Goal: Navigation & Orientation: Locate item on page

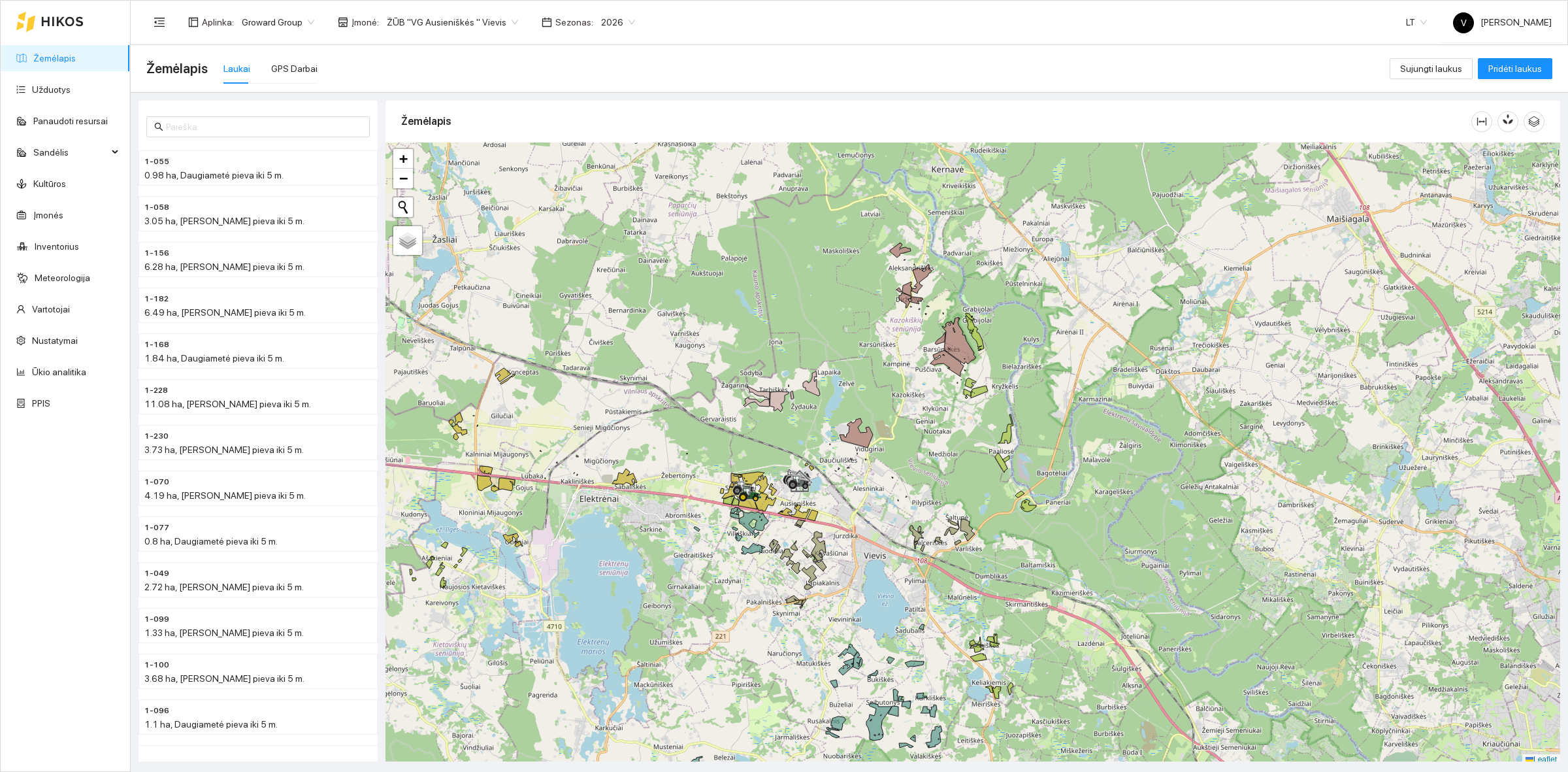
scroll to position [4, 0]
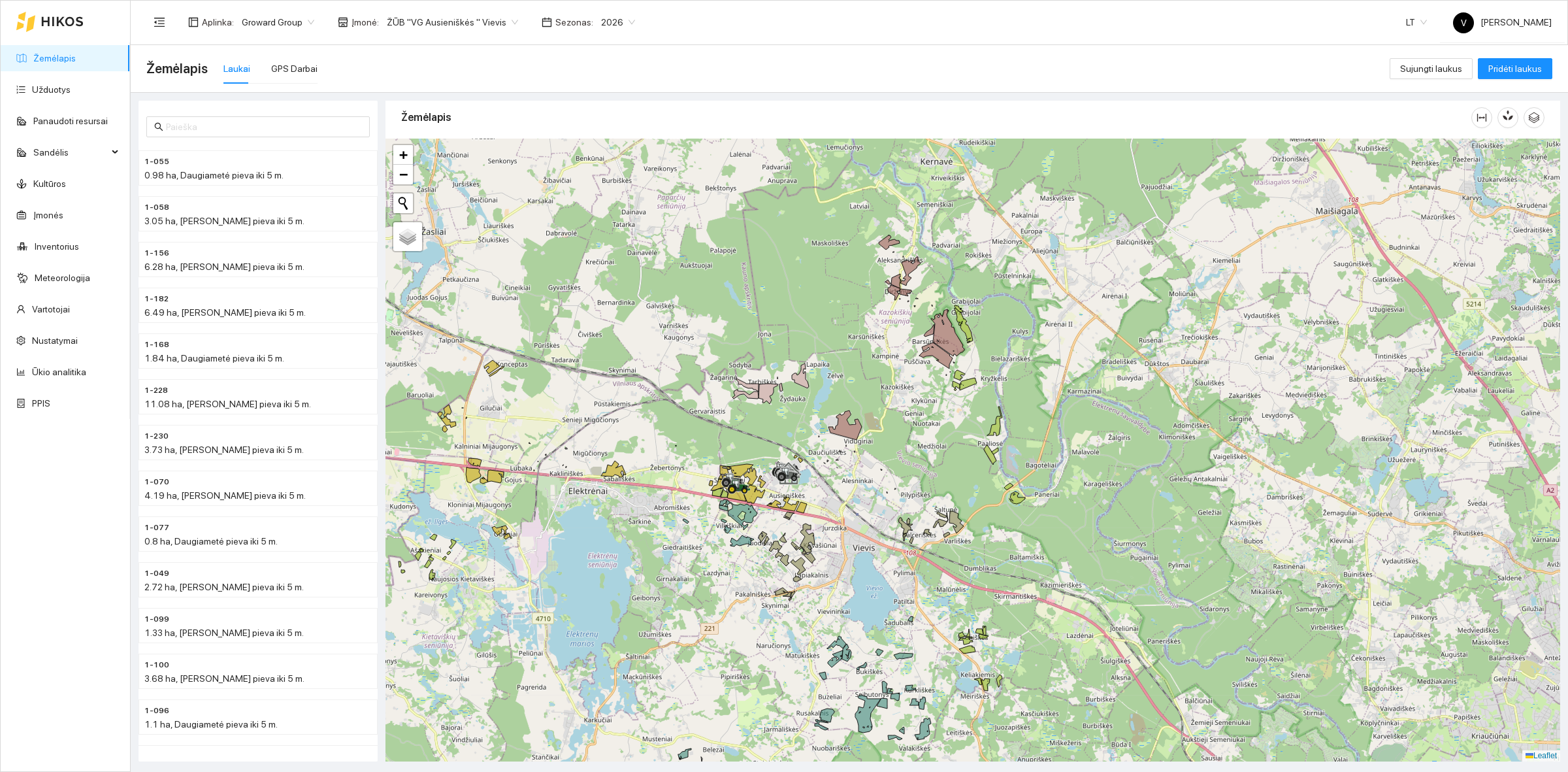
drag, startPoint x: 893, startPoint y: 458, endPoint x: 862, endPoint y: 452, distance: 31.6
click at [880, 455] on div at bounding box center [972, 449] width 1175 height 623
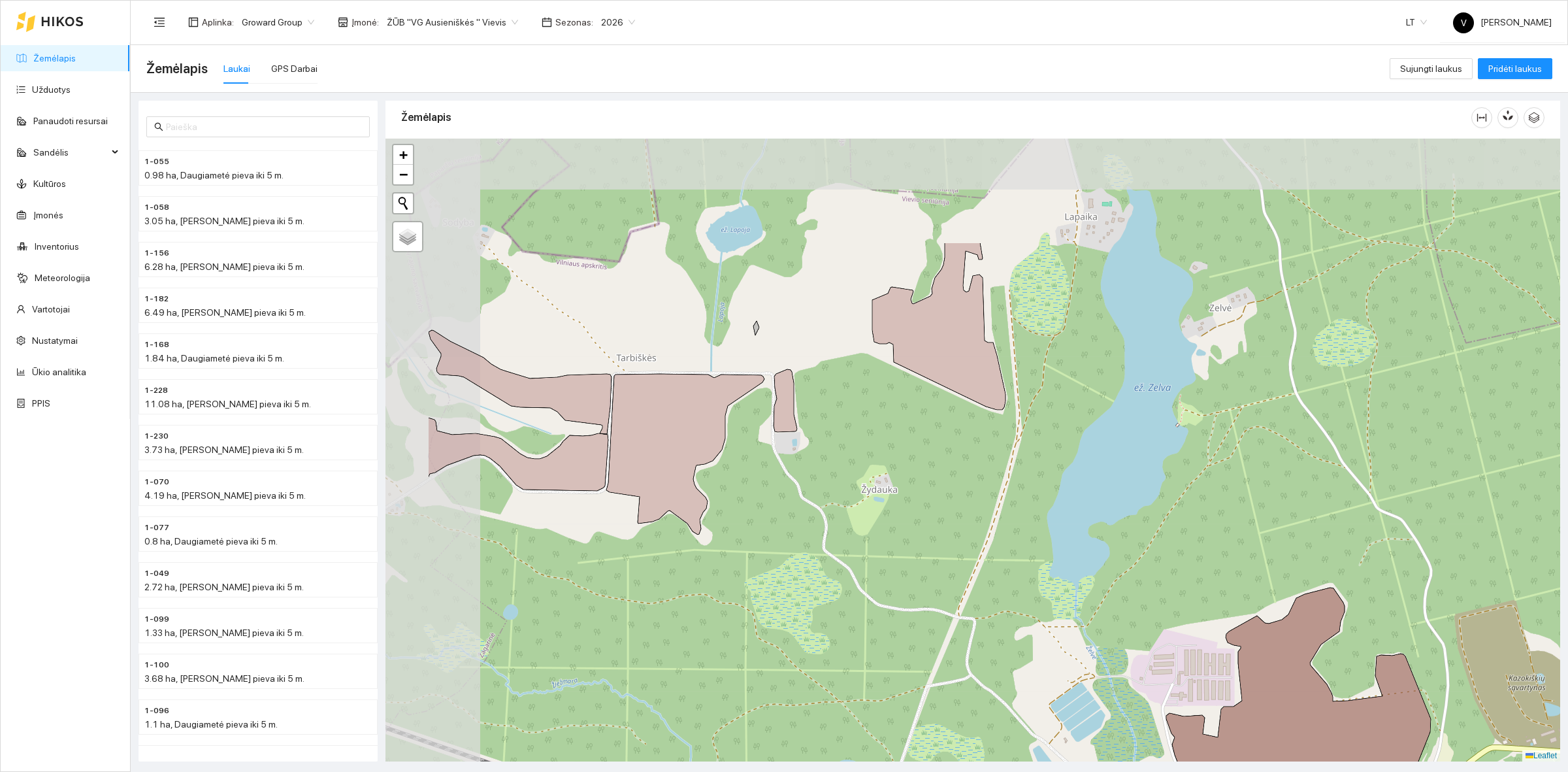
drag, startPoint x: 743, startPoint y: 376, endPoint x: 903, endPoint y: 542, distance: 230.6
click at [903, 542] on div at bounding box center [972, 449] width 1175 height 623
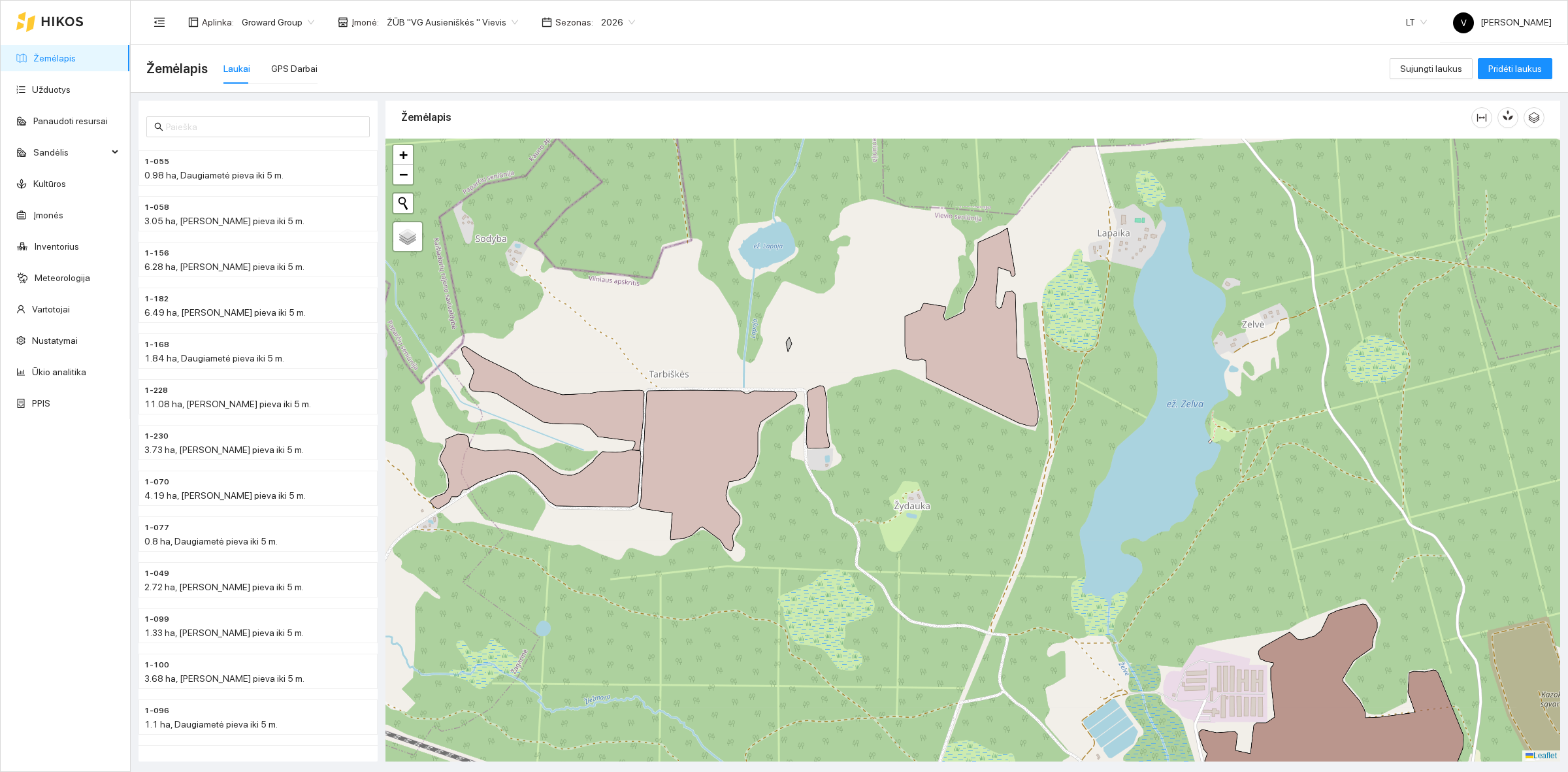
drag, startPoint x: 889, startPoint y: 495, endPoint x: 922, endPoint y: 512, distance: 37.1
click at [922, 512] on div at bounding box center [972, 449] width 1175 height 623
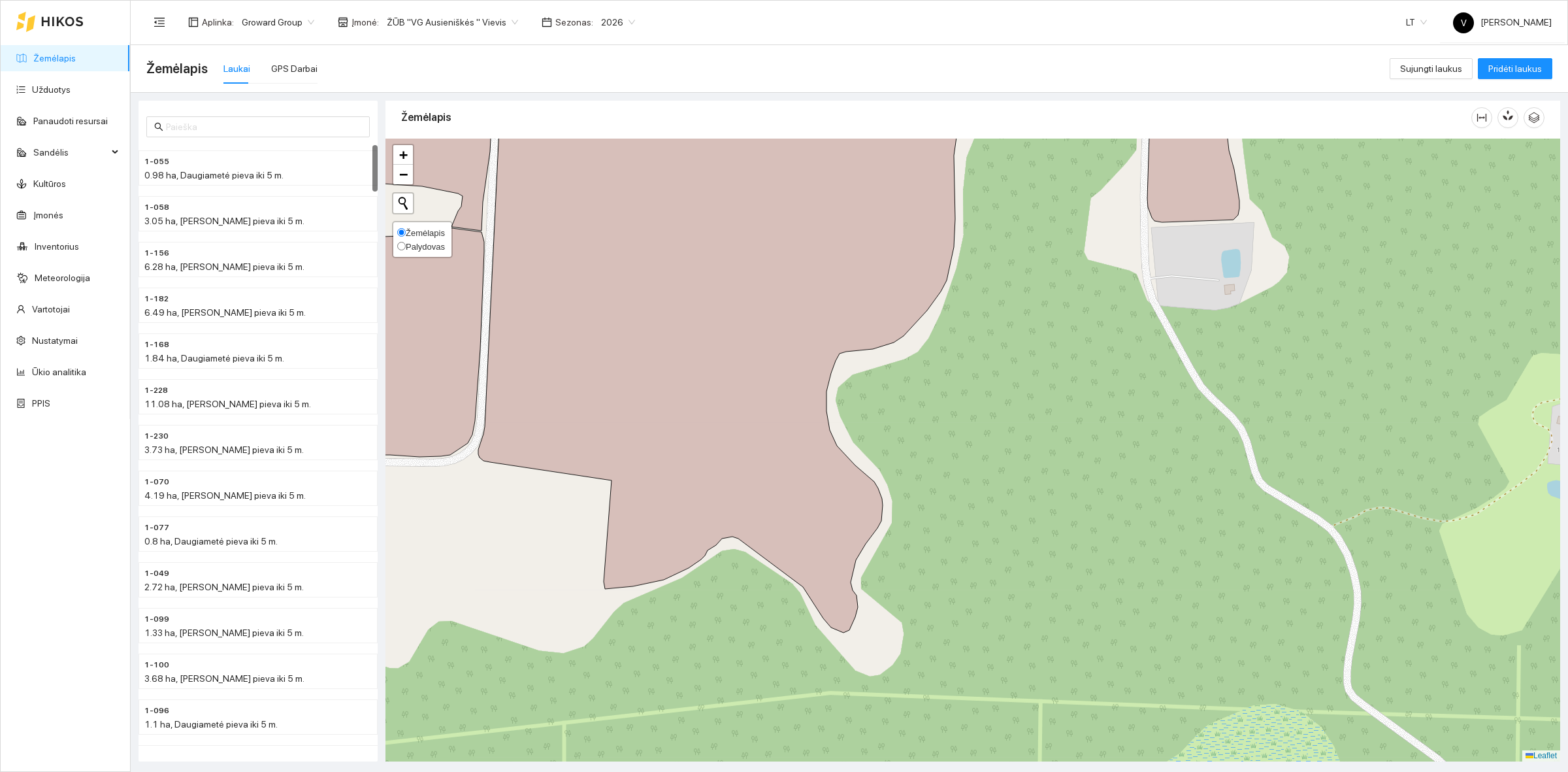
click at [404, 245] on input "Palydovas" at bounding box center [401, 246] width 8 height 8
radio input "true"
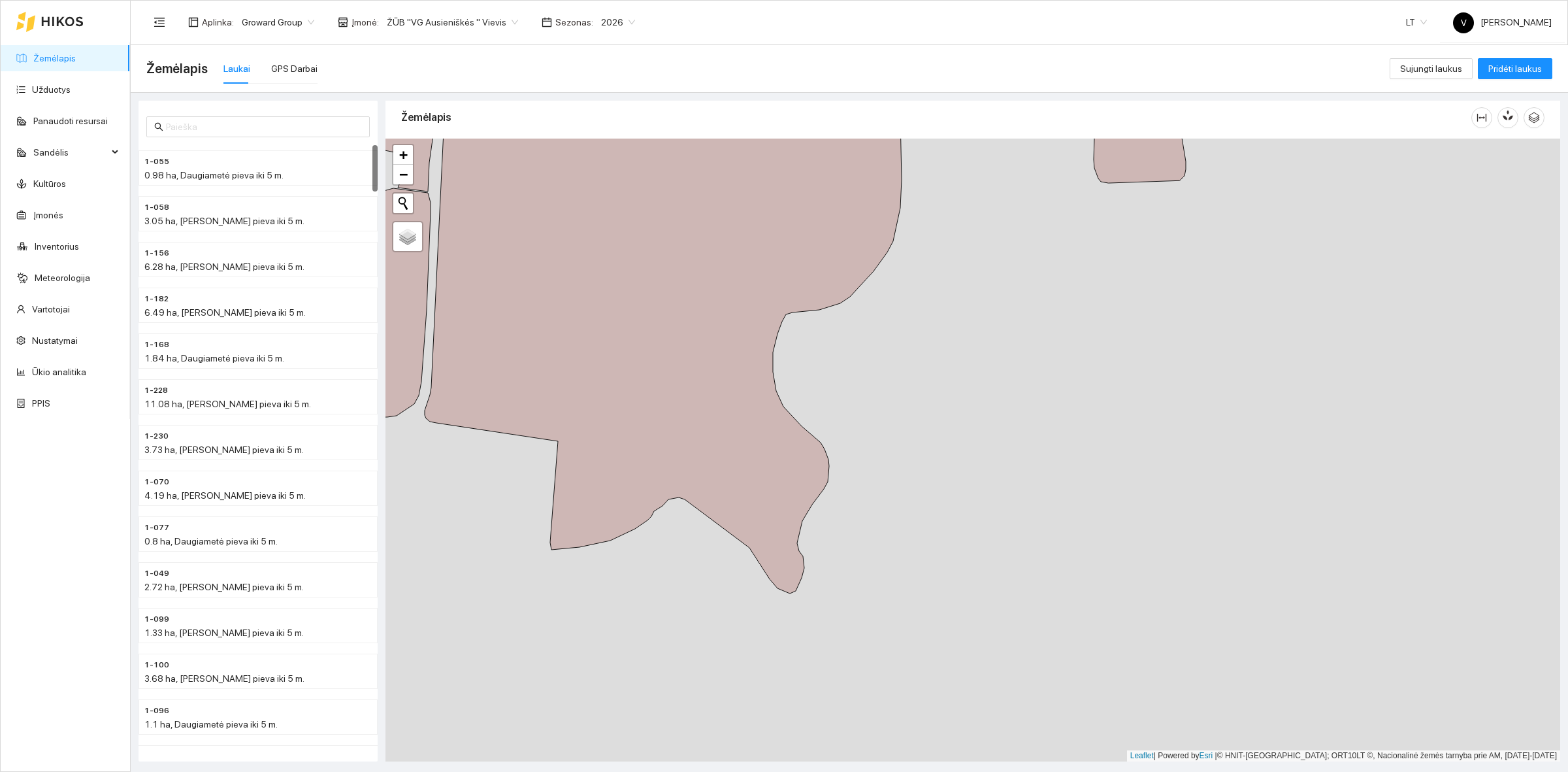
drag, startPoint x: 1018, startPoint y: 532, endPoint x: 964, endPoint y: 492, distance: 67.2
click at [964, 492] on div at bounding box center [972, 449] width 1175 height 623
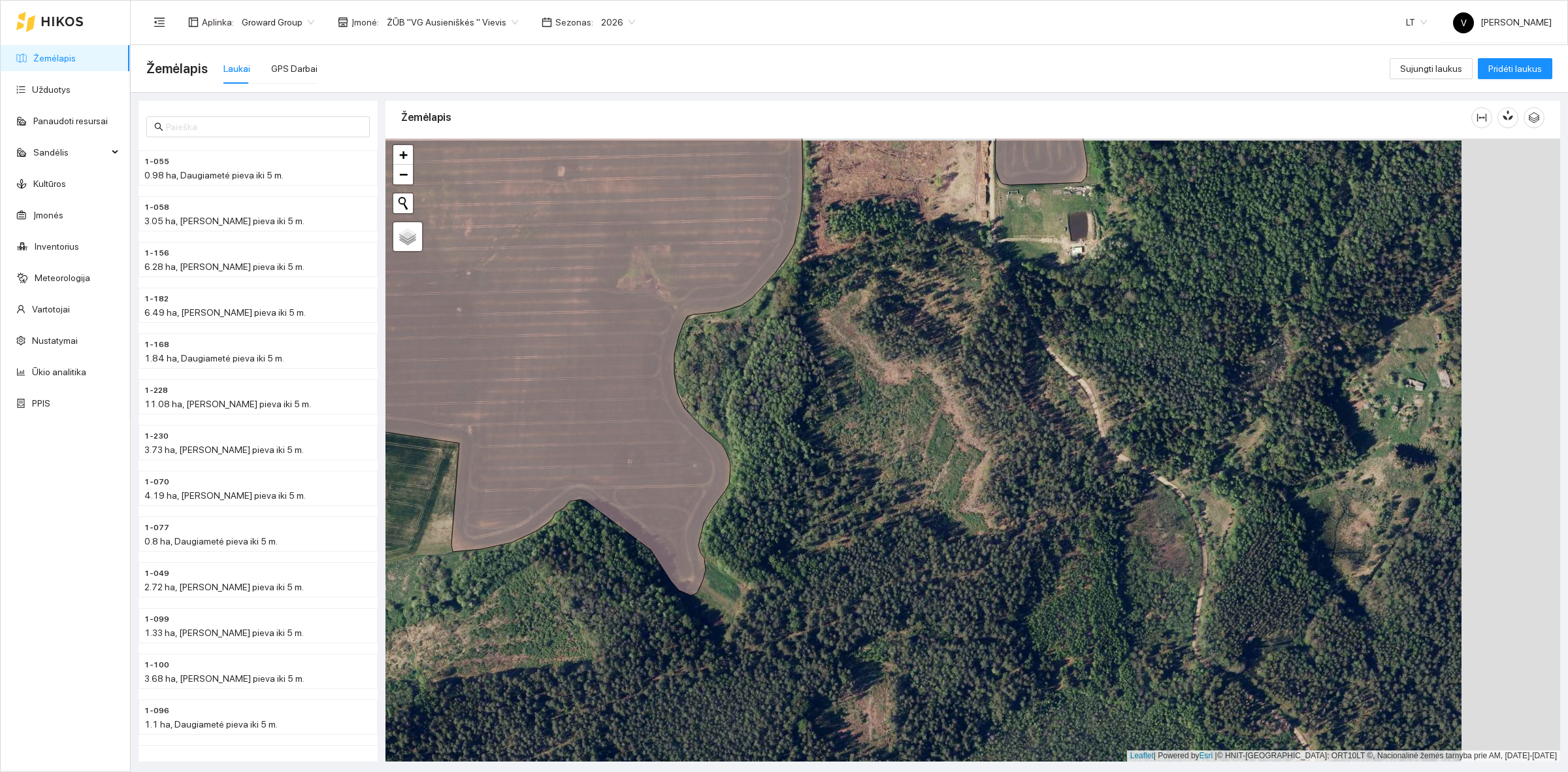
drag, startPoint x: 895, startPoint y: 565, endPoint x: 782, endPoint y: 631, distance: 130.9
click at [782, 631] on div at bounding box center [972, 449] width 1175 height 623
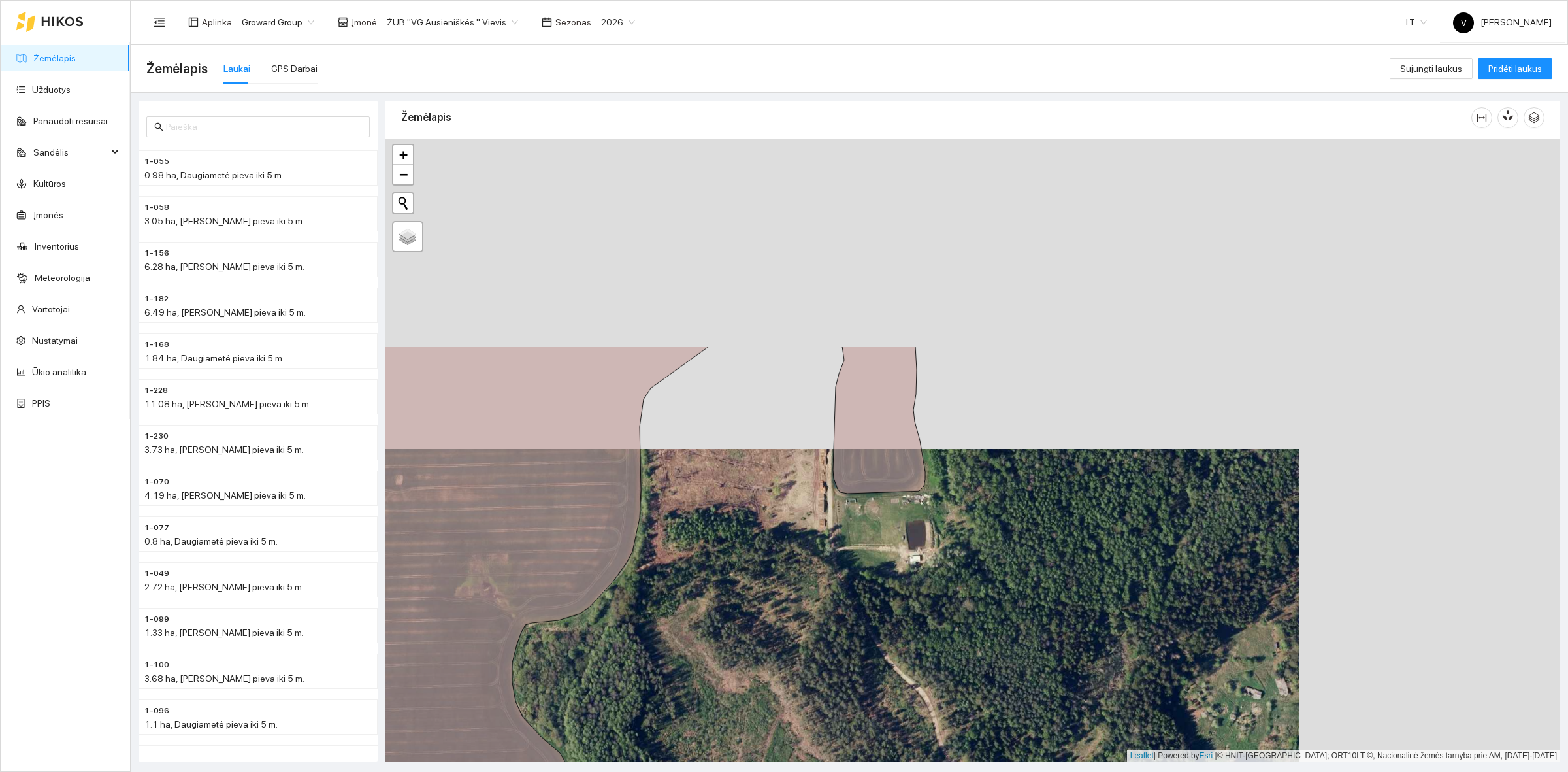
drag, startPoint x: 752, startPoint y: 408, endPoint x: 633, endPoint y: 649, distance: 268.8
click at [633, 649] on div at bounding box center [972, 449] width 1175 height 623
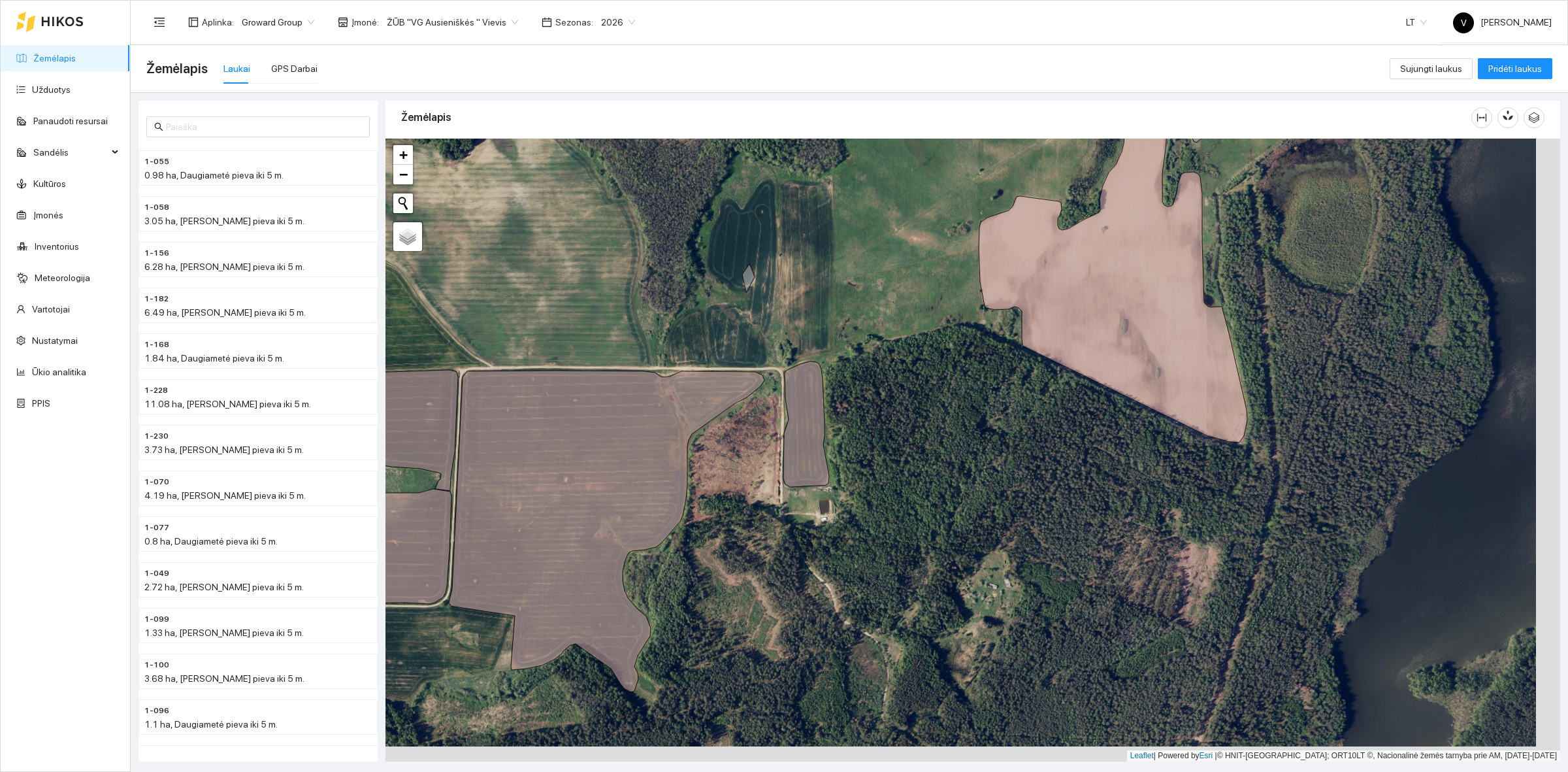
drag, startPoint x: 1111, startPoint y: 500, endPoint x: 1087, endPoint y: 485, distance: 28.3
click at [1087, 485] on div at bounding box center [972, 449] width 1175 height 623
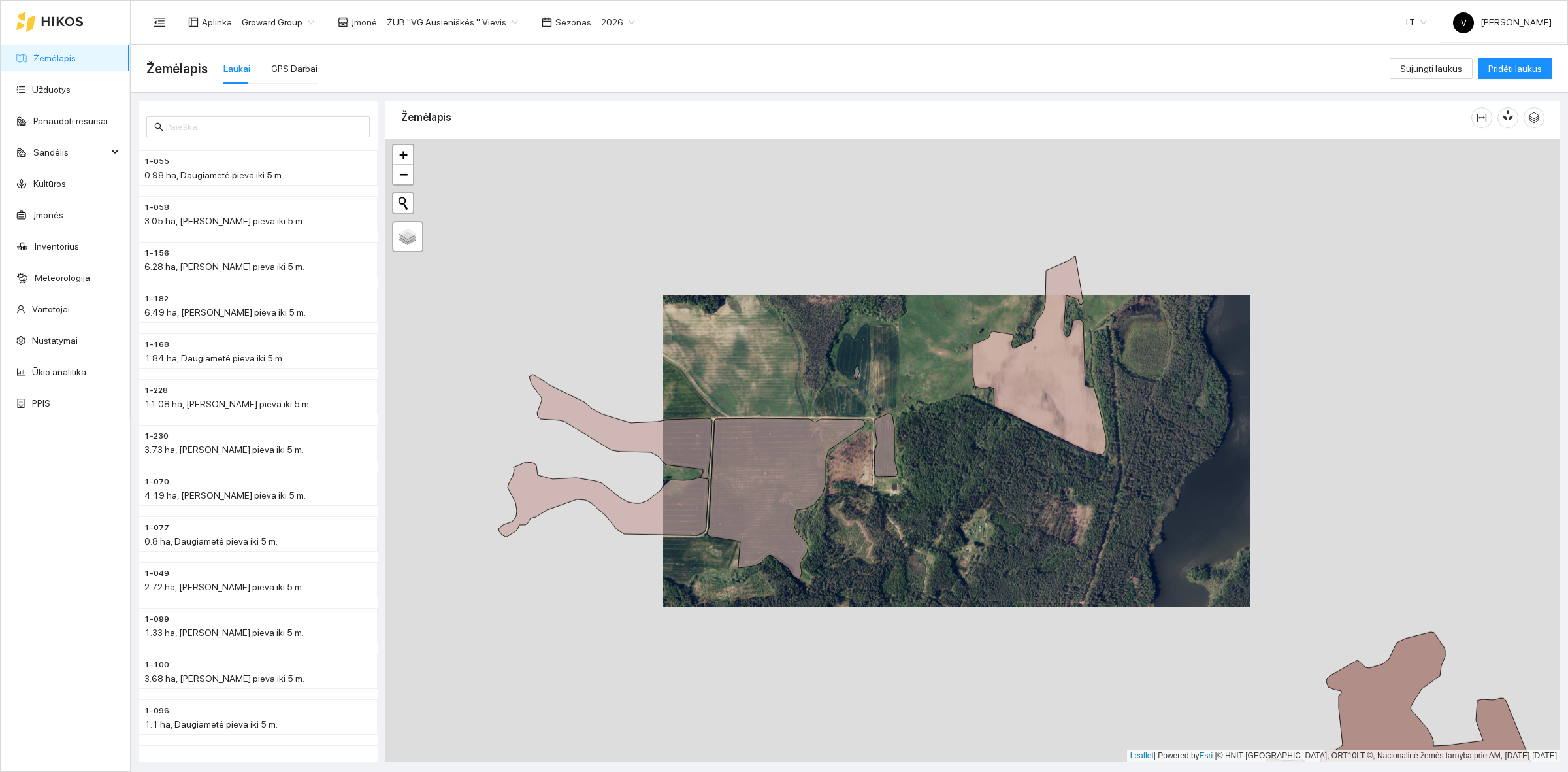
drag, startPoint x: 1028, startPoint y: 537, endPoint x: 1018, endPoint y: 525, distance: 15.6
click at [1018, 525] on div at bounding box center [972, 449] width 1175 height 623
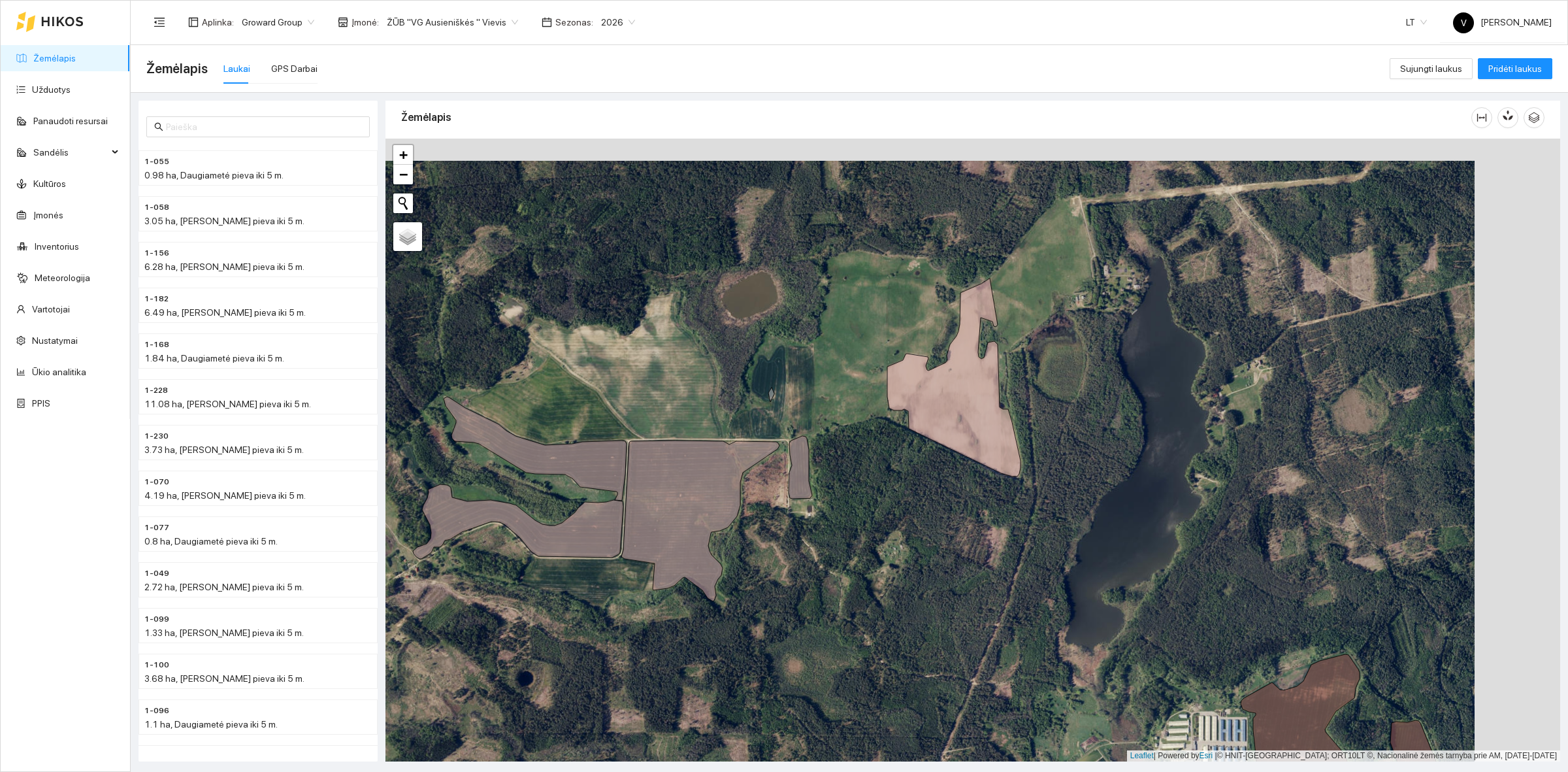
drag, startPoint x: 1000, startPoint y: 491, endPoint x: 918, endPoint y: 514, distance: 85.2
click at [918, 514] on div at bounding box center [972, 449] width 1175 height 623
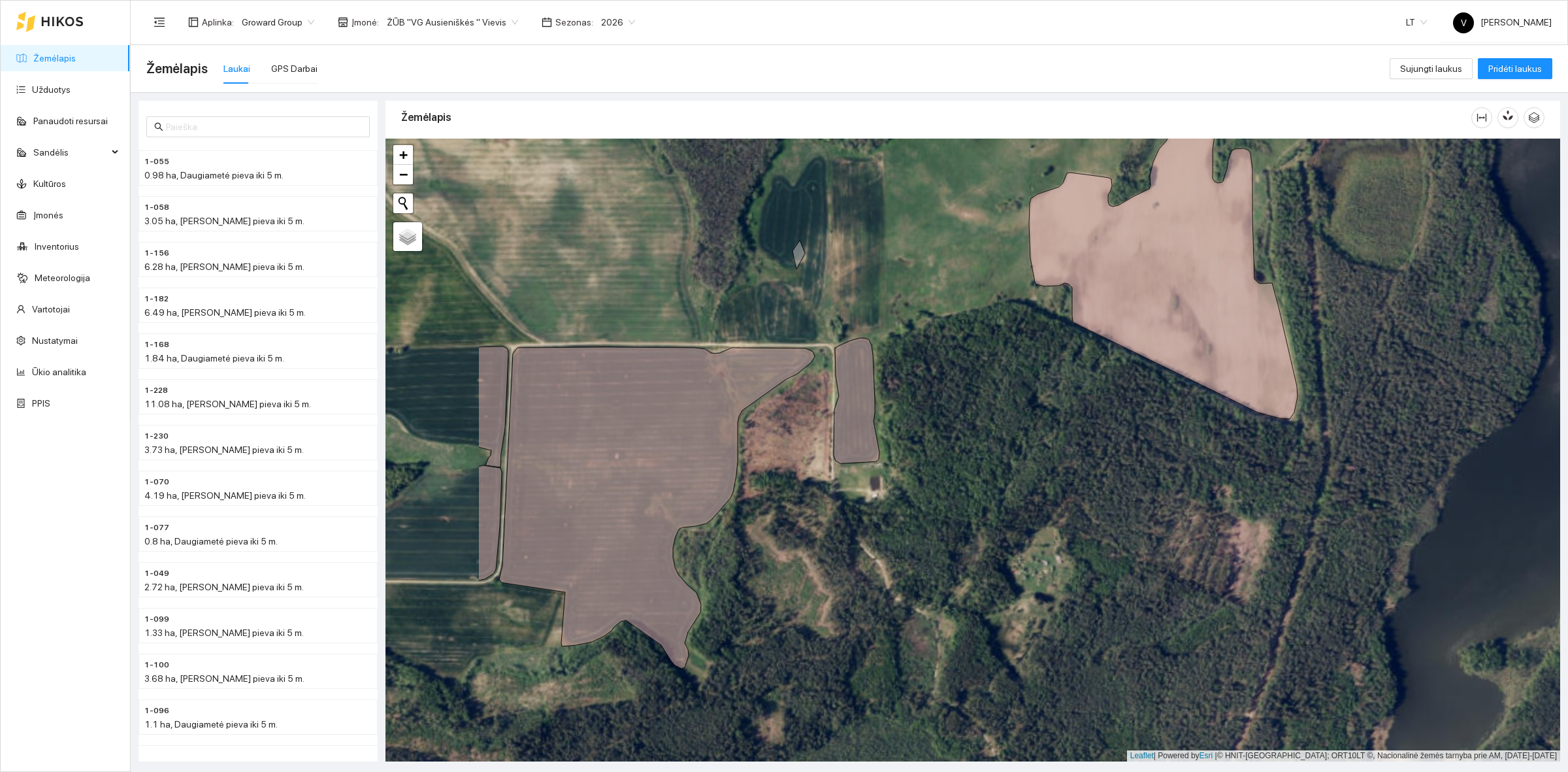
drag, startPoint x: 798, startPoint y: 541, endPoint x: 1024, endPoint y: 435, distance: 249.6
click at [1026, 436] on div at bounding box center [972, 449] width 1175 height 623
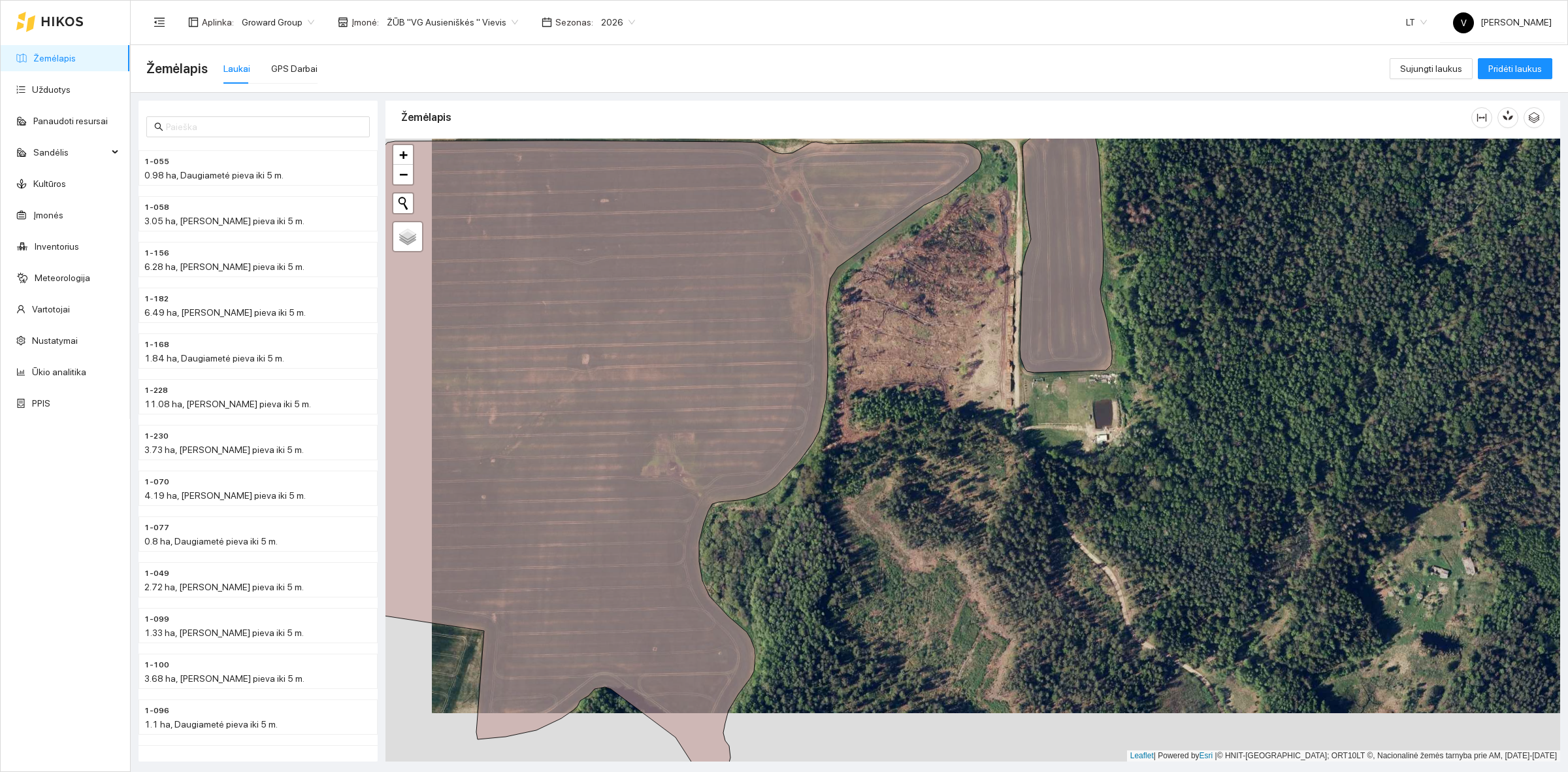
drag, startPoint x: 831, startPoint y: 313, endPoint x: 861, endPoint y: 286, distance: 40.4
click at [861, 286] on div at bounding box center [972, 449] width 1175 height 623
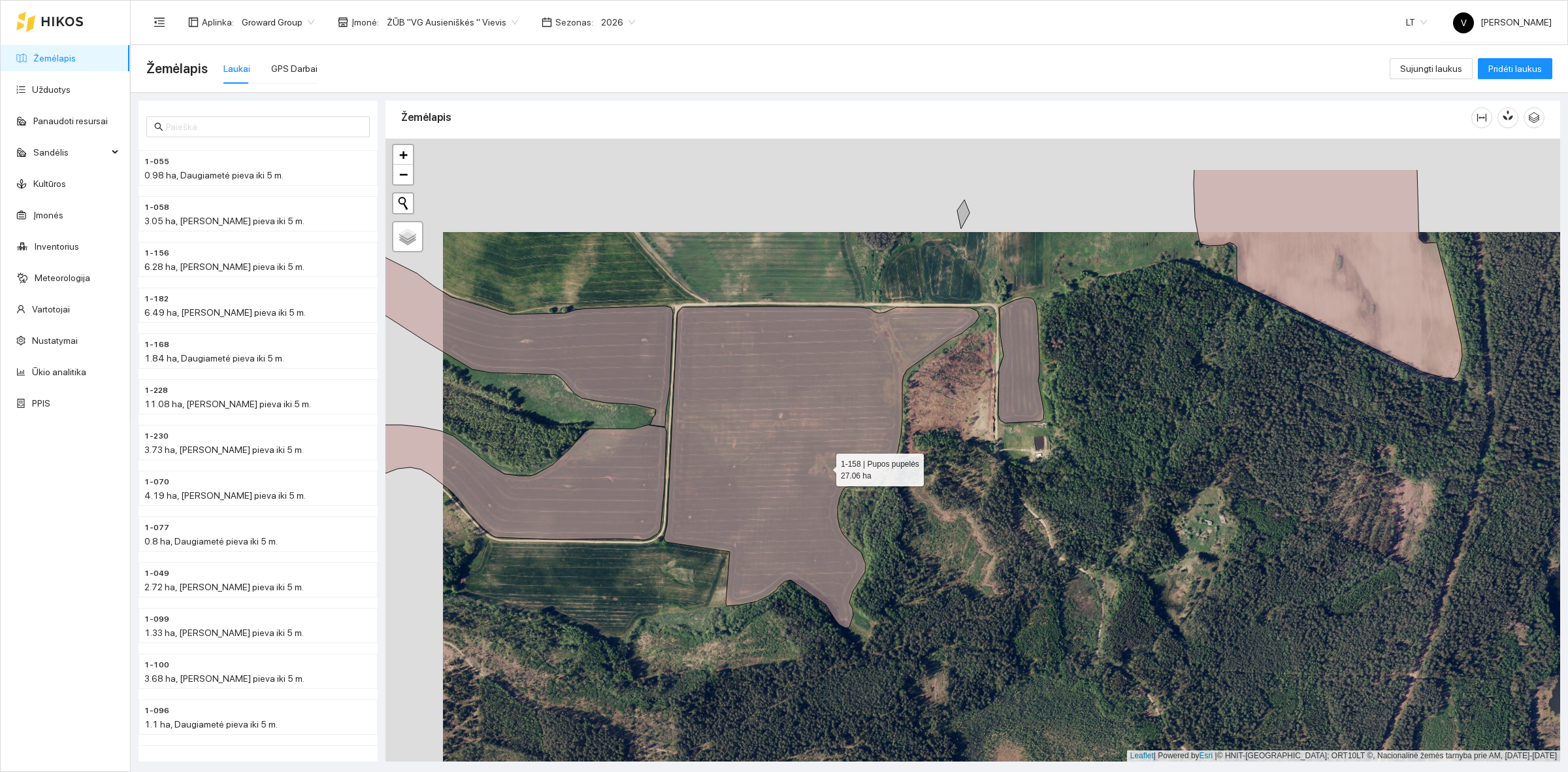
drag, startPoint x: 769, startPoint y: 376, endPoint x: 823, endPoint y: 467, distance: 105.8
click at [823, 467] on icon at bounding box center [822, 467] width 316 height 322
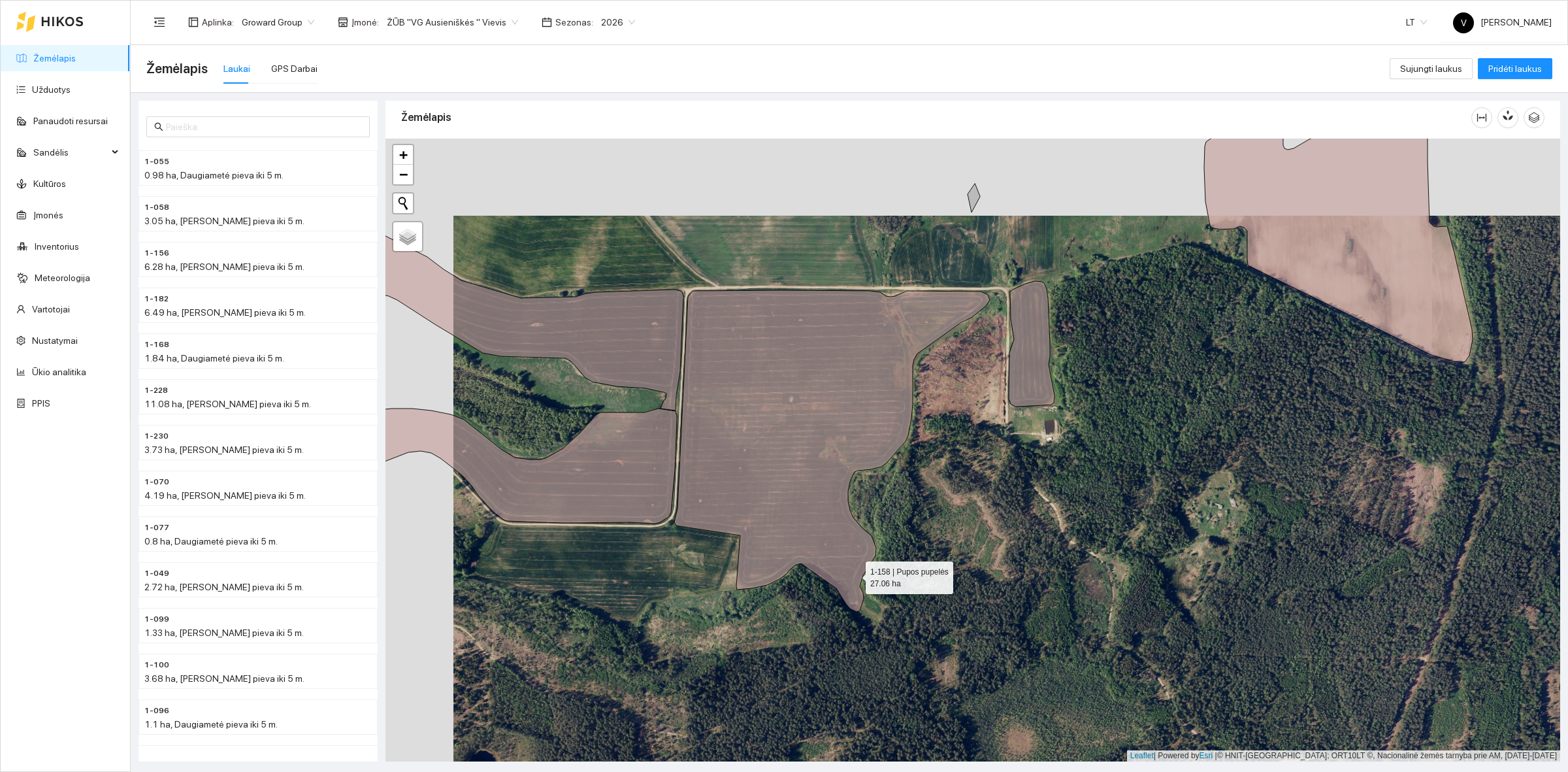
click at [854, 574] on icon at bounding box center [832, 451] width 316 height 322
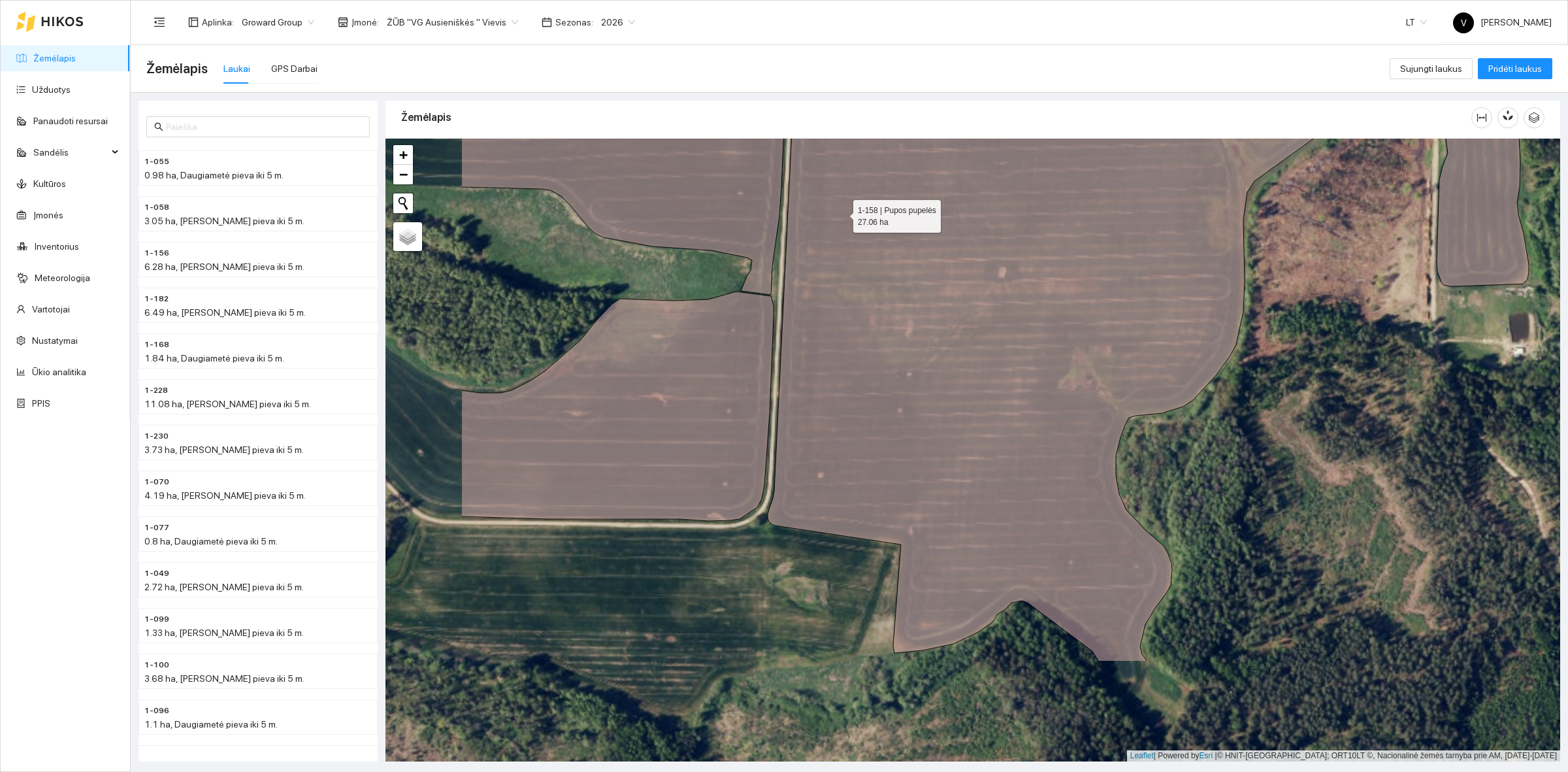
drag, startPoint x: 651, startPoint y: 378, endPoint x: 842, endPoint y: 213, distance: 252.4
click at [842, 213] on icon at bounding box center [1083, 358] width 631 height 607
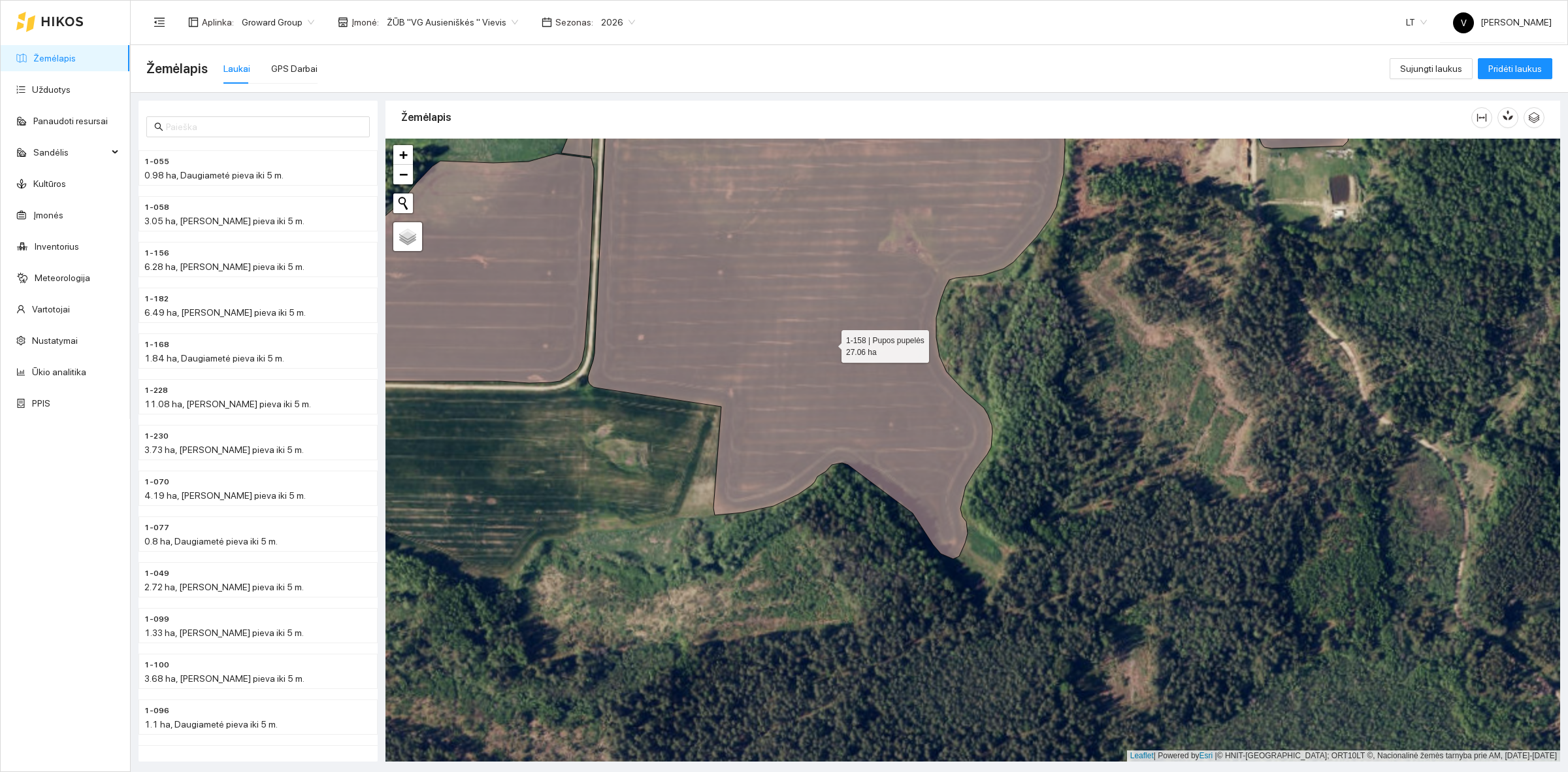
drag, startPoint x: 1009, startPoint y: 481, endPoint x: 829, endPoint y: 343, distance: 226.8
click at [829, 343] on icon at bounding box center [902, 249] width 629 height 620
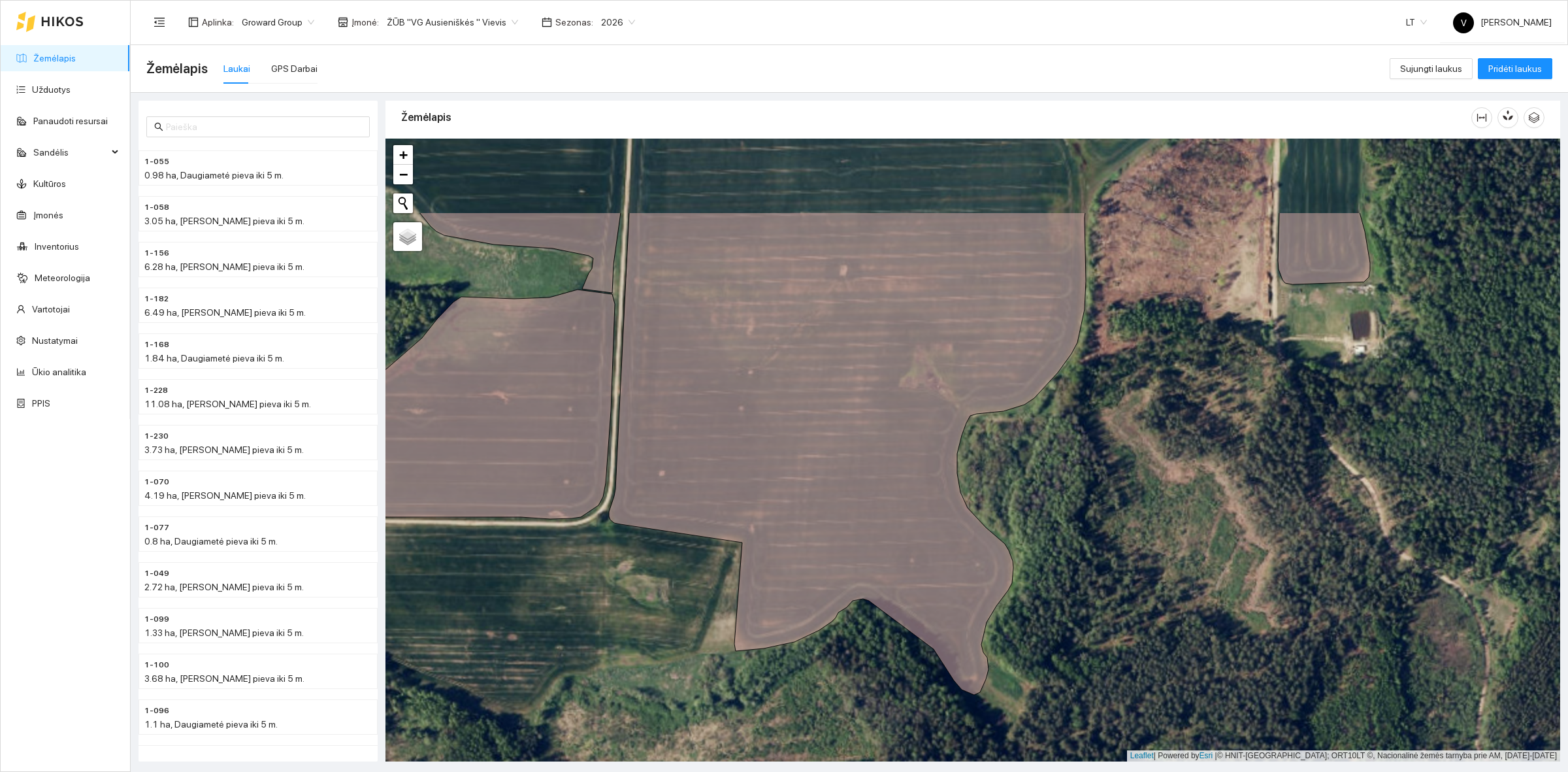
drag, startPoint x: 1006, startPoint y: 518, endPoint x: 1033, endPoint y: 691, distance: 175.1
click at [1033, 691] on div at bounding box center [972, 449] width 1175 height 623
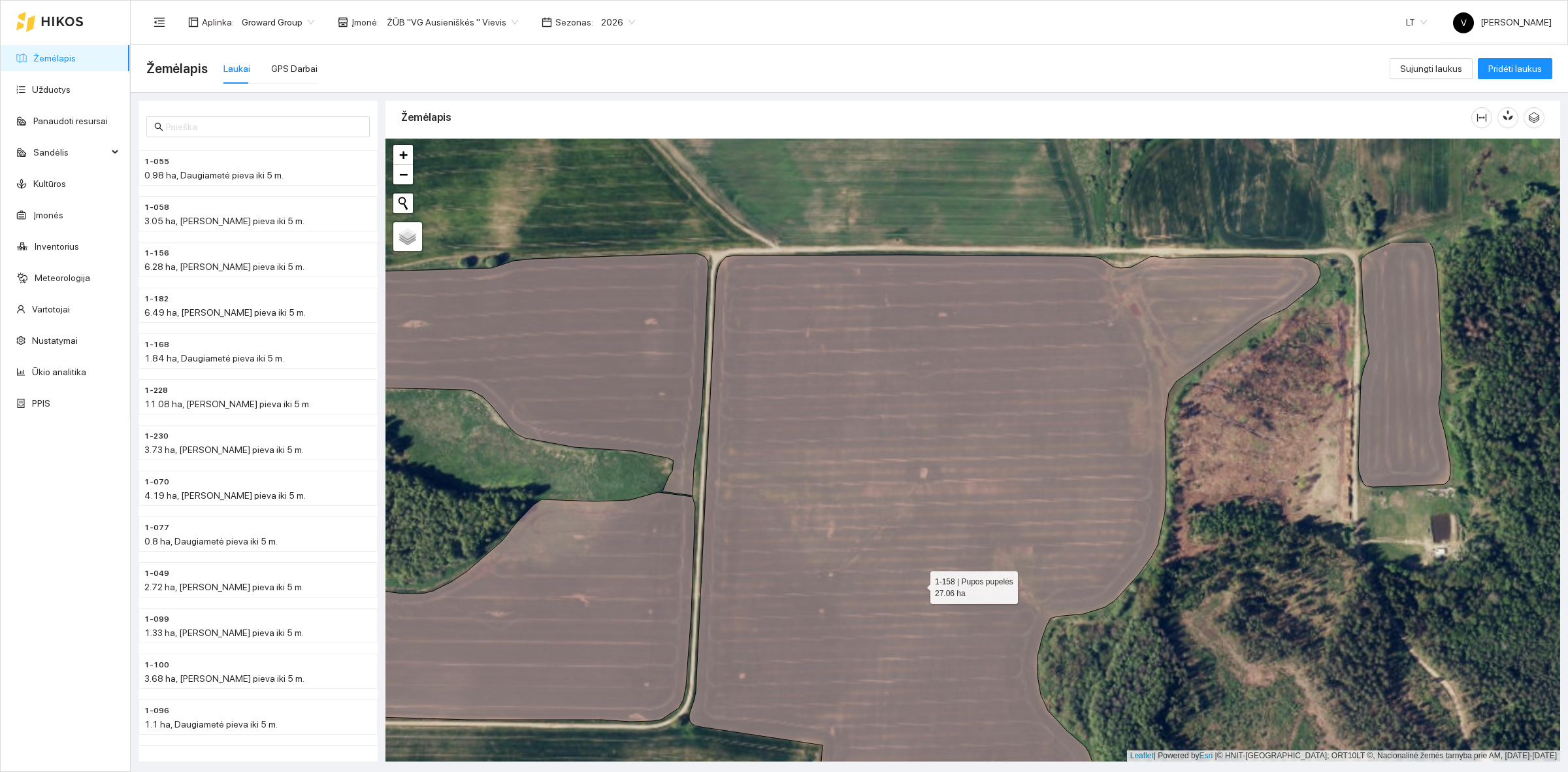
drag, startPoint x: 857, startPoint y: 455, endPoint x: 918, endPoint y: 570, distance: 130.2
click at [918, 570] on icon at bounding box center [1004, 576] width 631 height 643
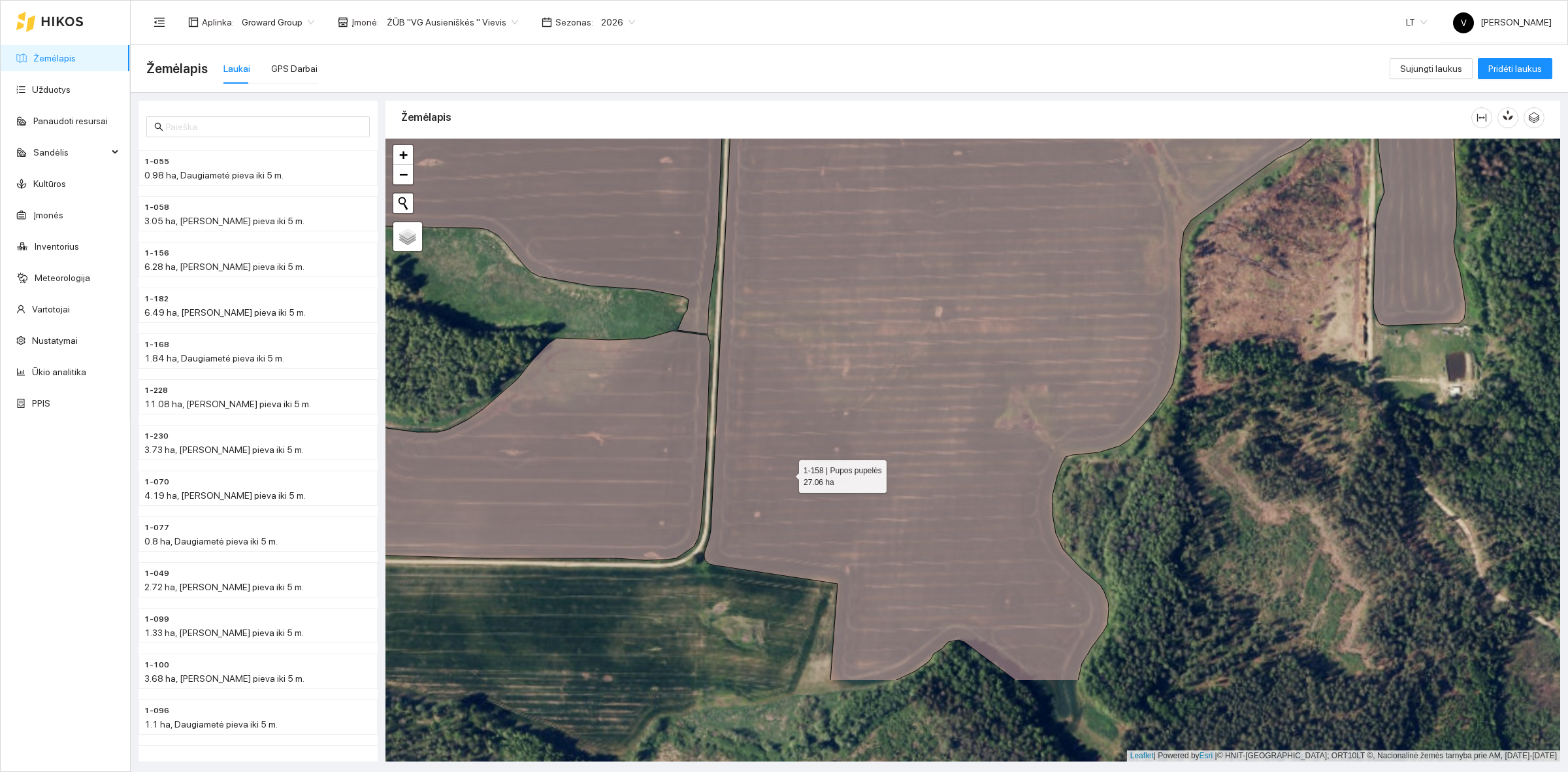
drag, startPoint x: 776, startPoint y: 553, endPoint x: 779, endPoint y: 424, distance: 129.0
click at [795, 421] on icon at bounding box center [1019, 387] width 631 height 587
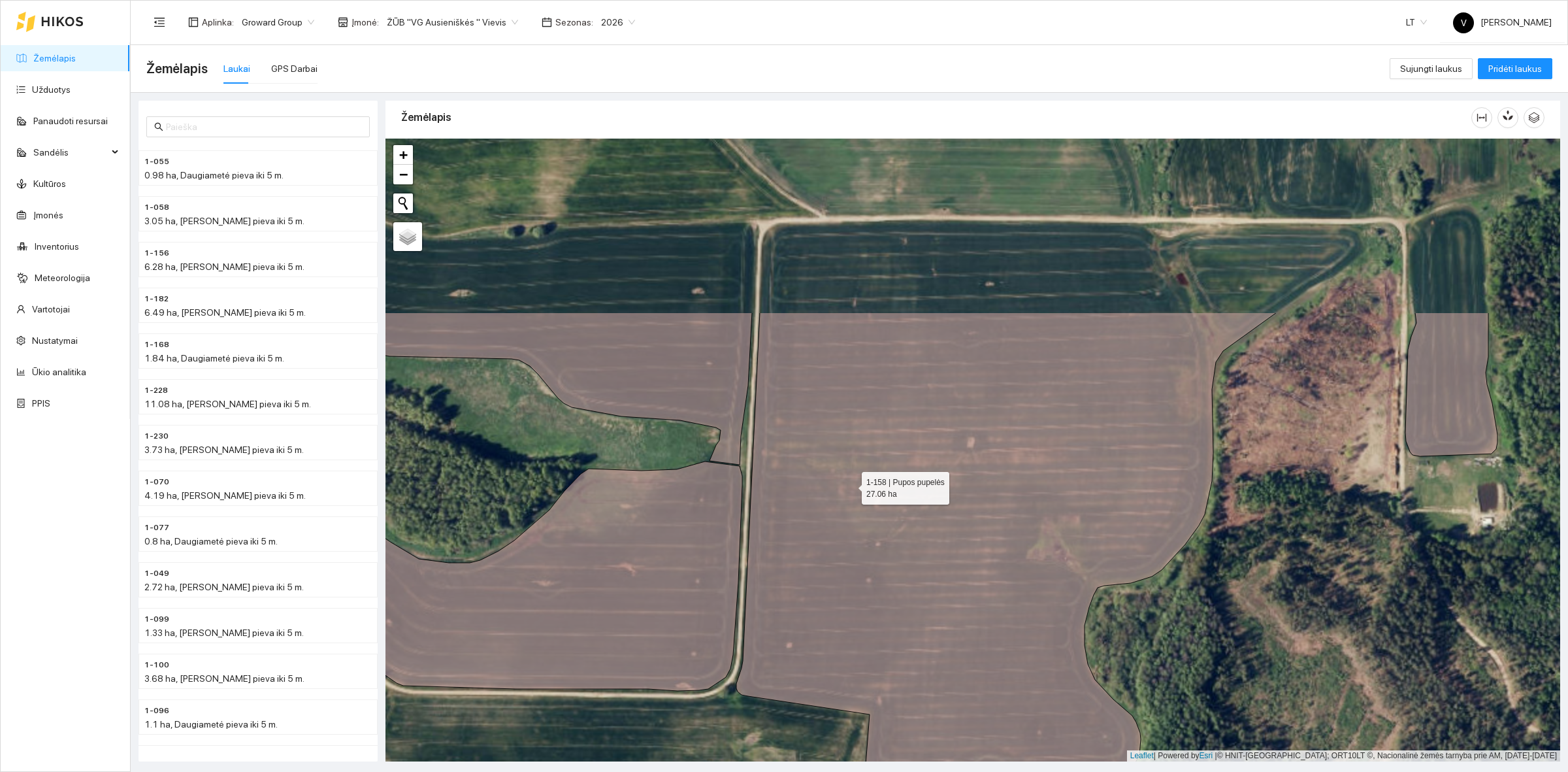
drag, startPoint x: 852, startPoint y: 317, endPoint x: 850, endPoint y: 484, distance: 167.0
click at [850, 484] on icon at bounding box center [1006, 589] width 540 height 554
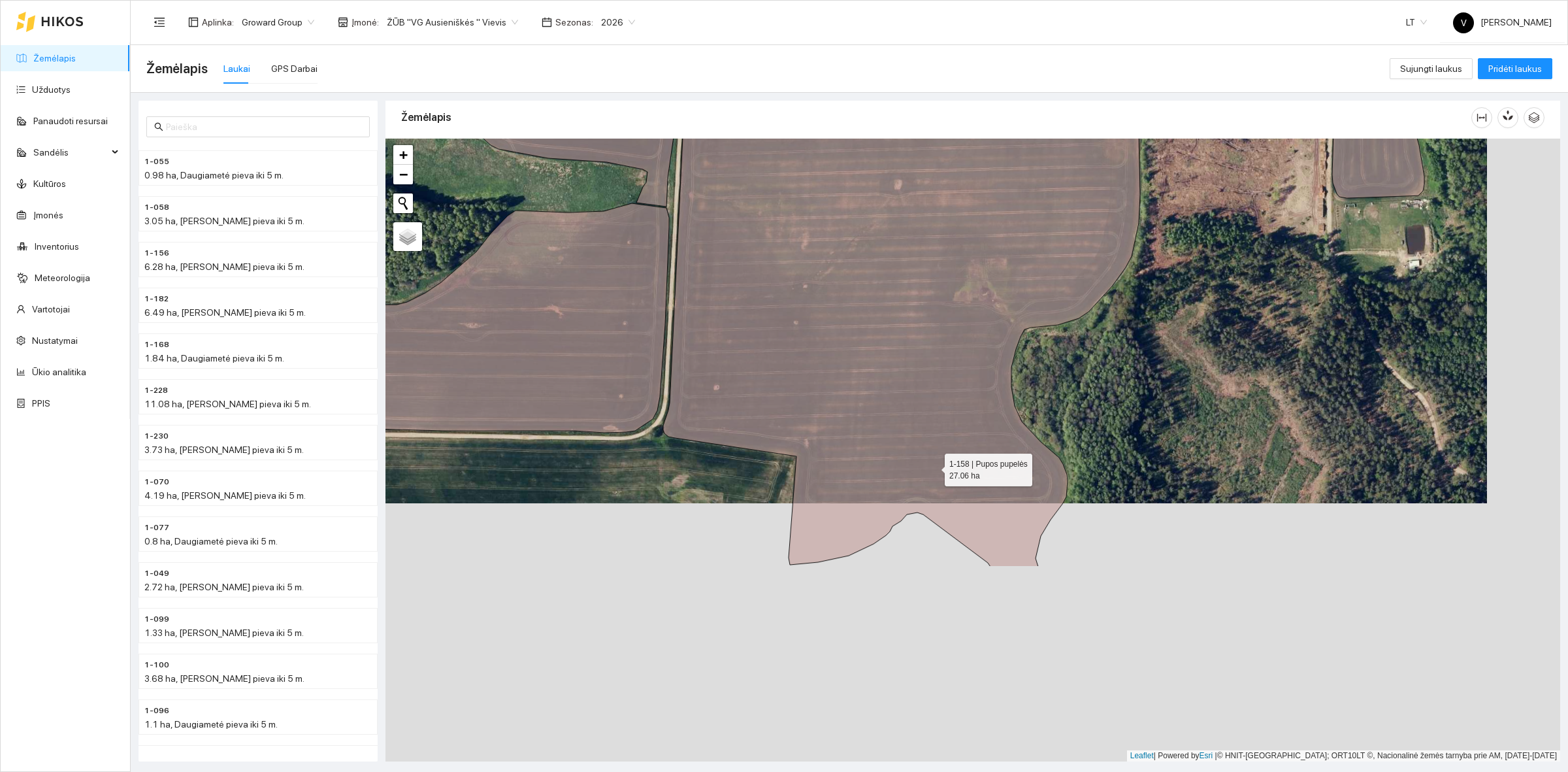
drag, startPoint x: 930, startPoint y: 539, endPoint x: 931, endPoint y: 468, distance: 71.0
click at [931, 468] on icon at bounding box center [978, 267] width 631 height 601
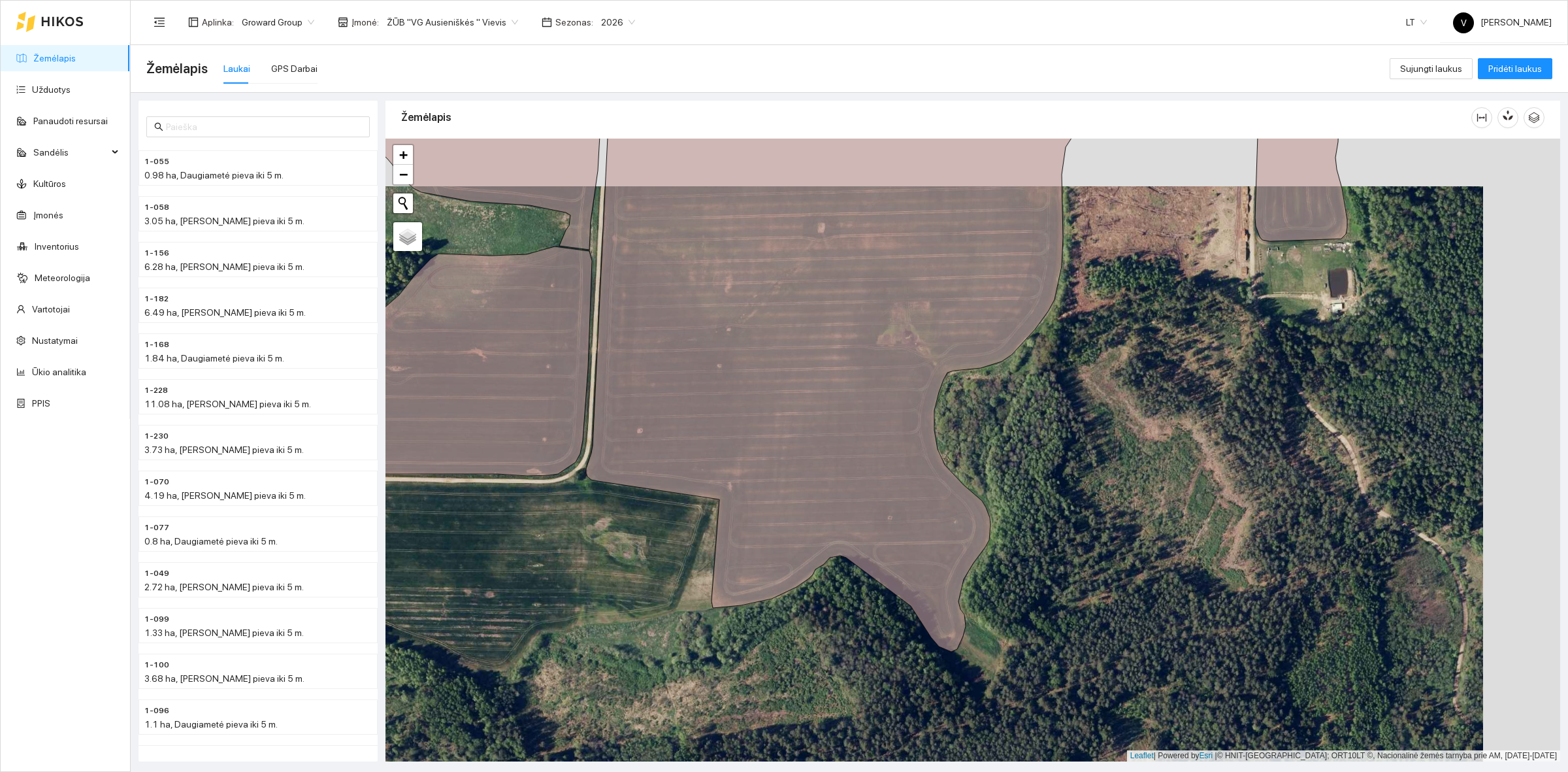
drag, startPoint x: 1124, startPoint y: 602, endPoint x: 1046, endPoint y: 649, distance: 91.1
click at [1046, 649] on div at bounding box center [972, 449] width 1175 height 623
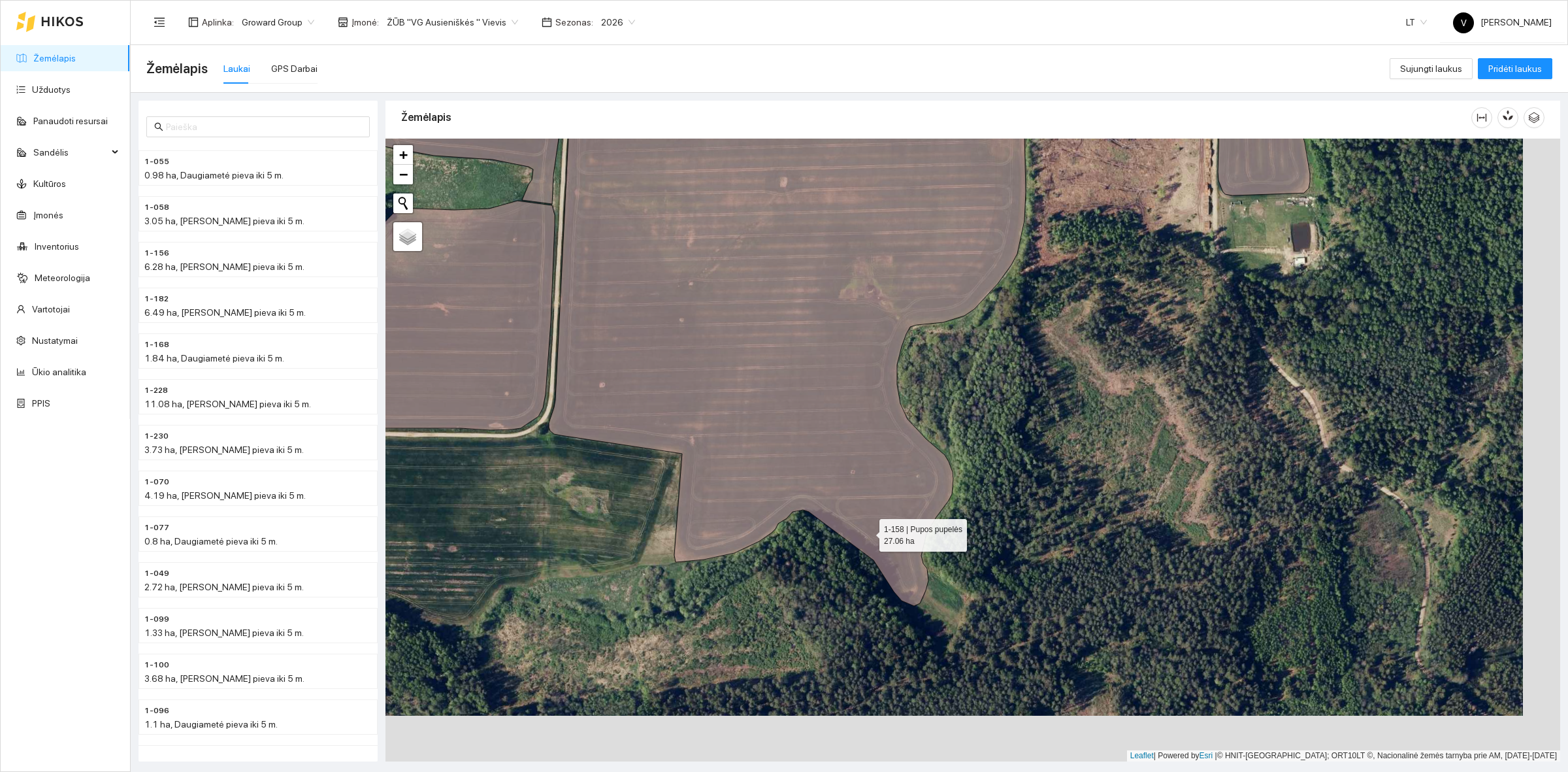
drag, startPoint x: 906, startPoint y: 579, endPoint x: 869, endPoint y: 534, distance: 58.3
click at [869, 534] on icon at bounding box center [833, 319] width 570 height 576
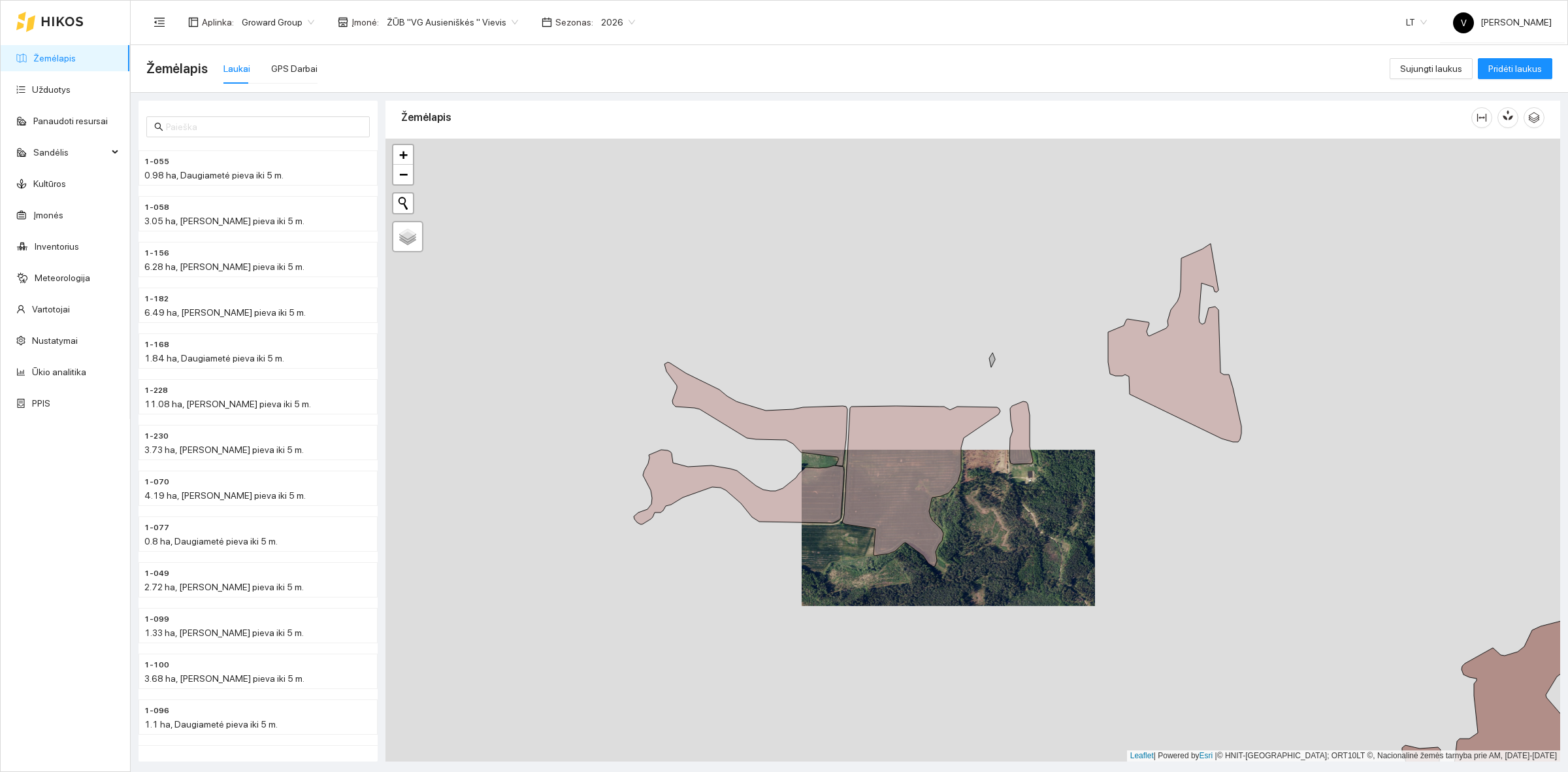
drag, startPoint x: 782, startPoint y: 443, endPoint x: 829, endPoint y: 523, distance: 92.8
click at [827, 524] on icon at bounding box center [739, 486] width 211 height 75
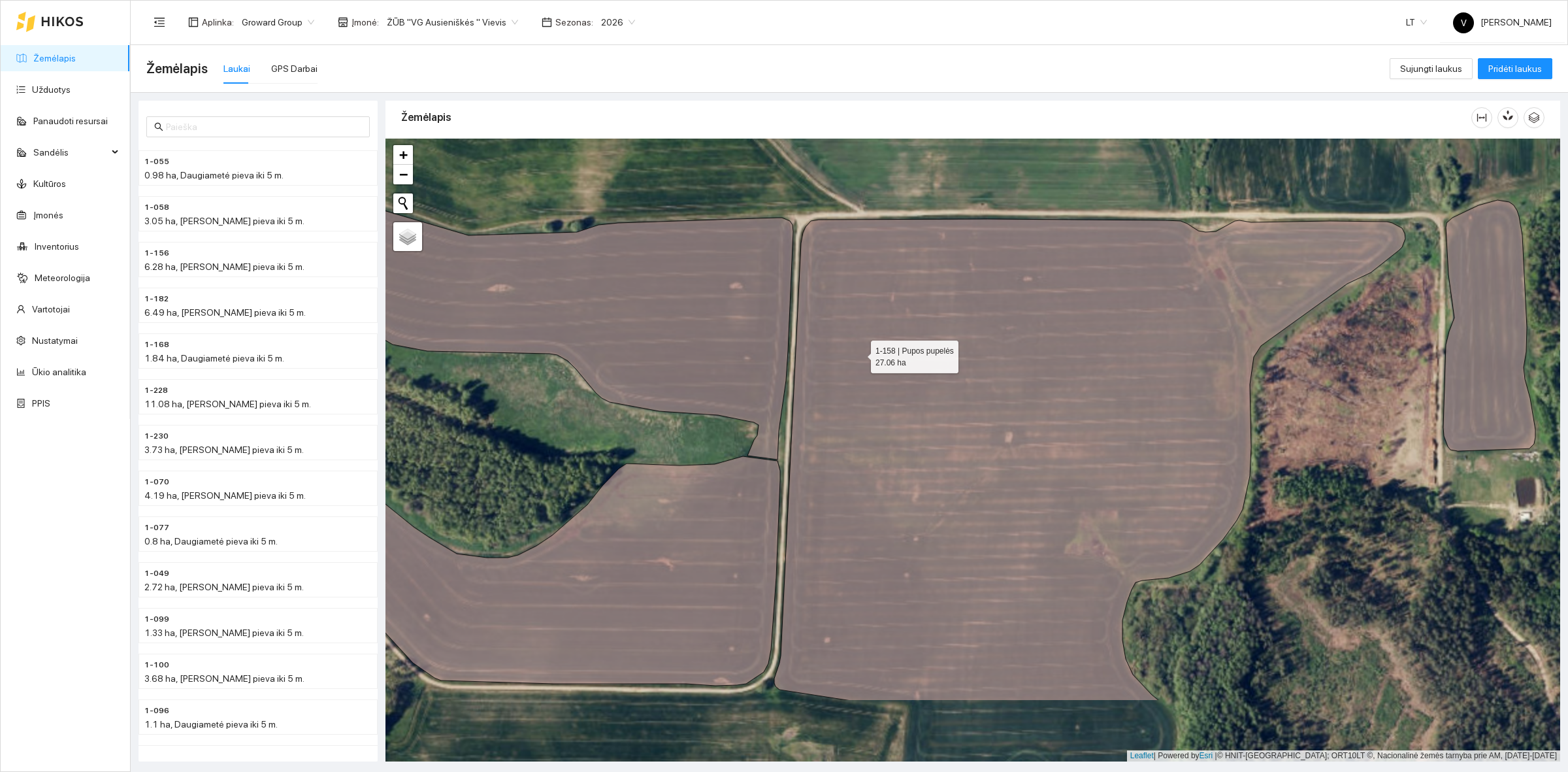
drag, startPoint x: 870, startPoint y: 478, endPoint x: 859, endPoint y: 355, distance: 123.5
click at [859, 355] on icon at bounding box center [1089, 459] width 631 height 481
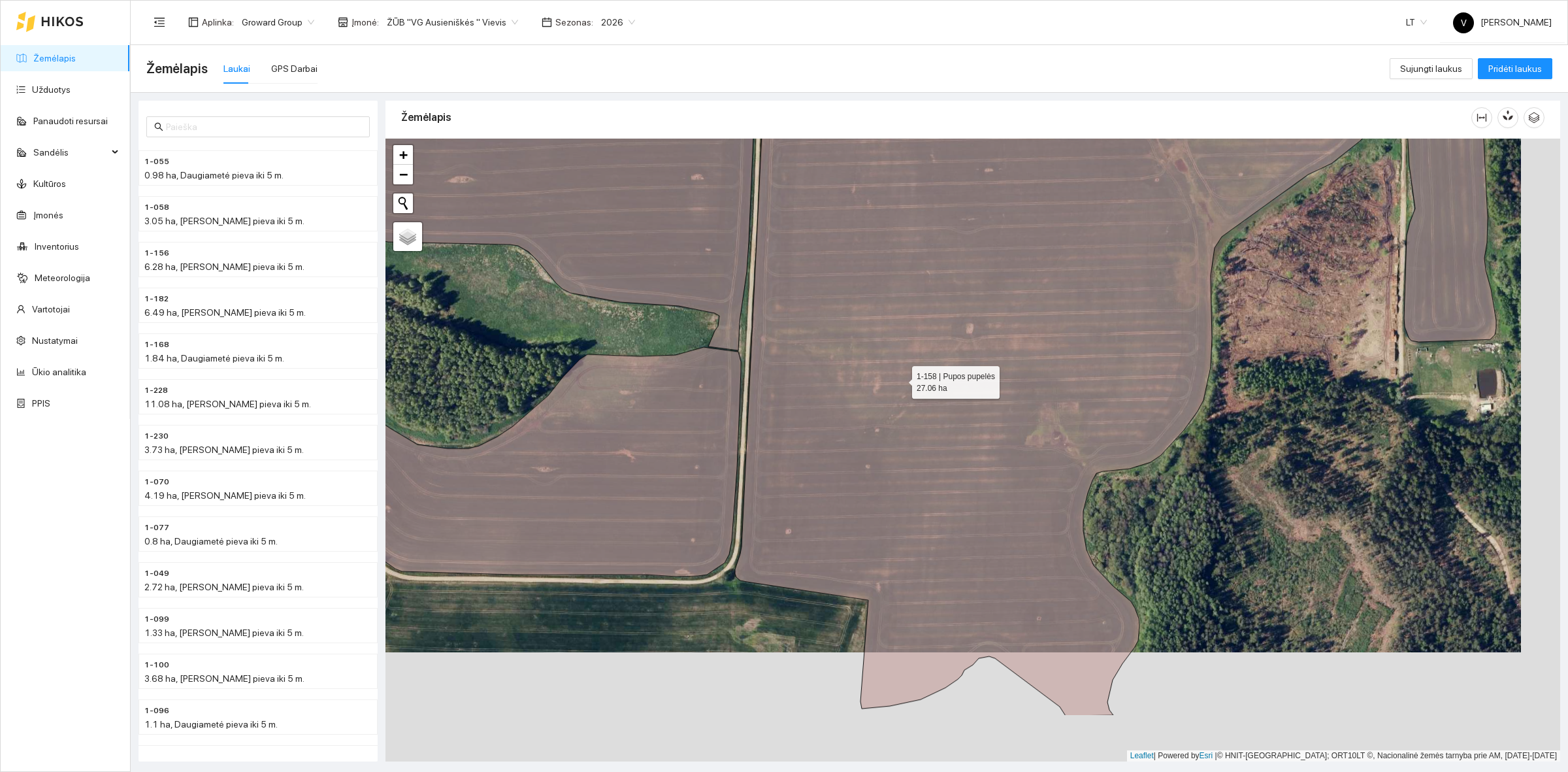
drag, startPoint x: 939, startPoint y: 489, endPoint x: 900, endPoint y: 379, distance: 116.7
click at [900, 379] on icon at bounding box center [1050, 412] width 631 height 606
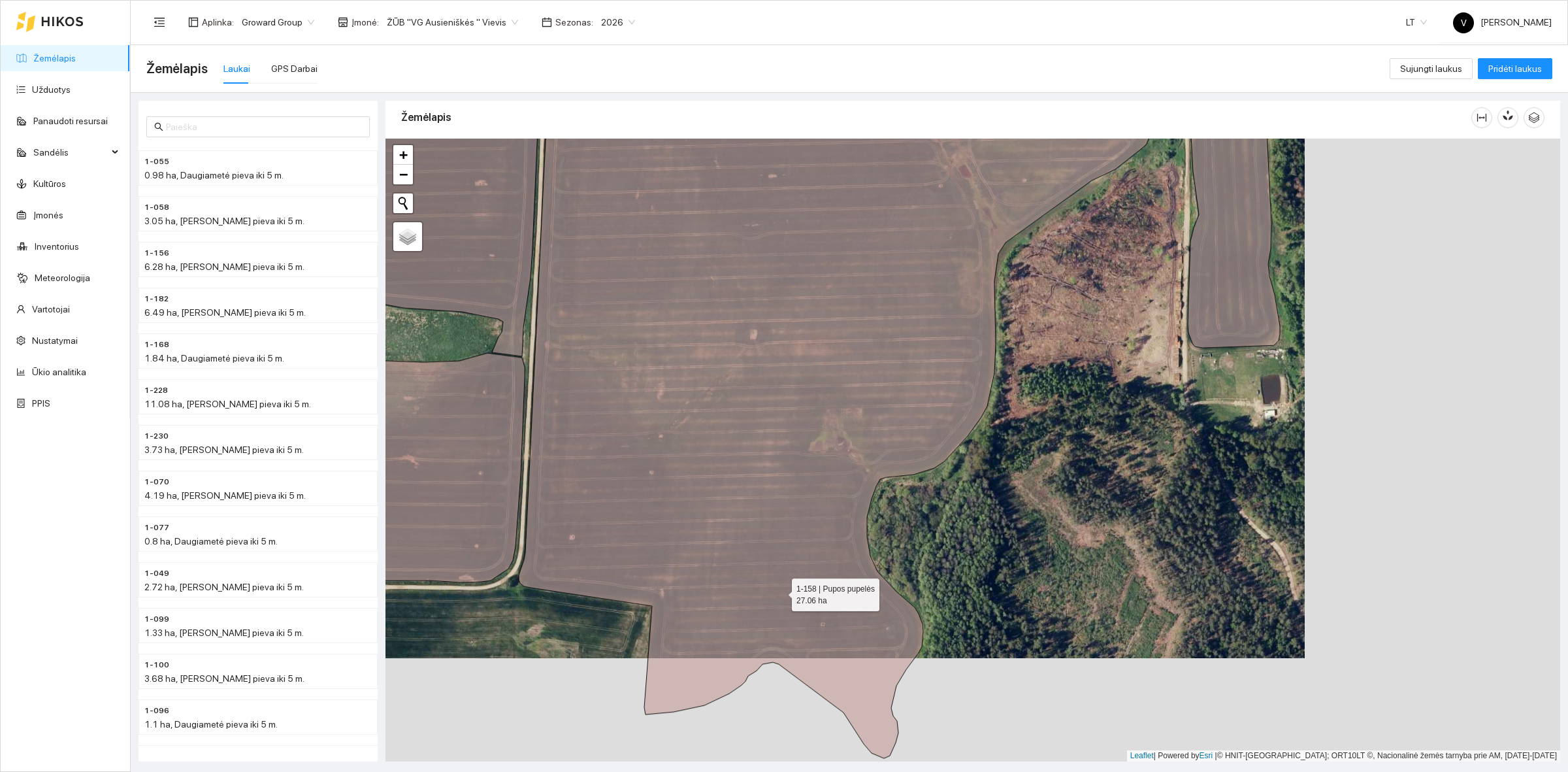
drag, startPoint x: 1036, startPoint y: 513, endPoint x: 811, endPoint y: 544, distance: 227.1
click at [743, 622] on icon at bounding box center [833, 437] width 631 height 643
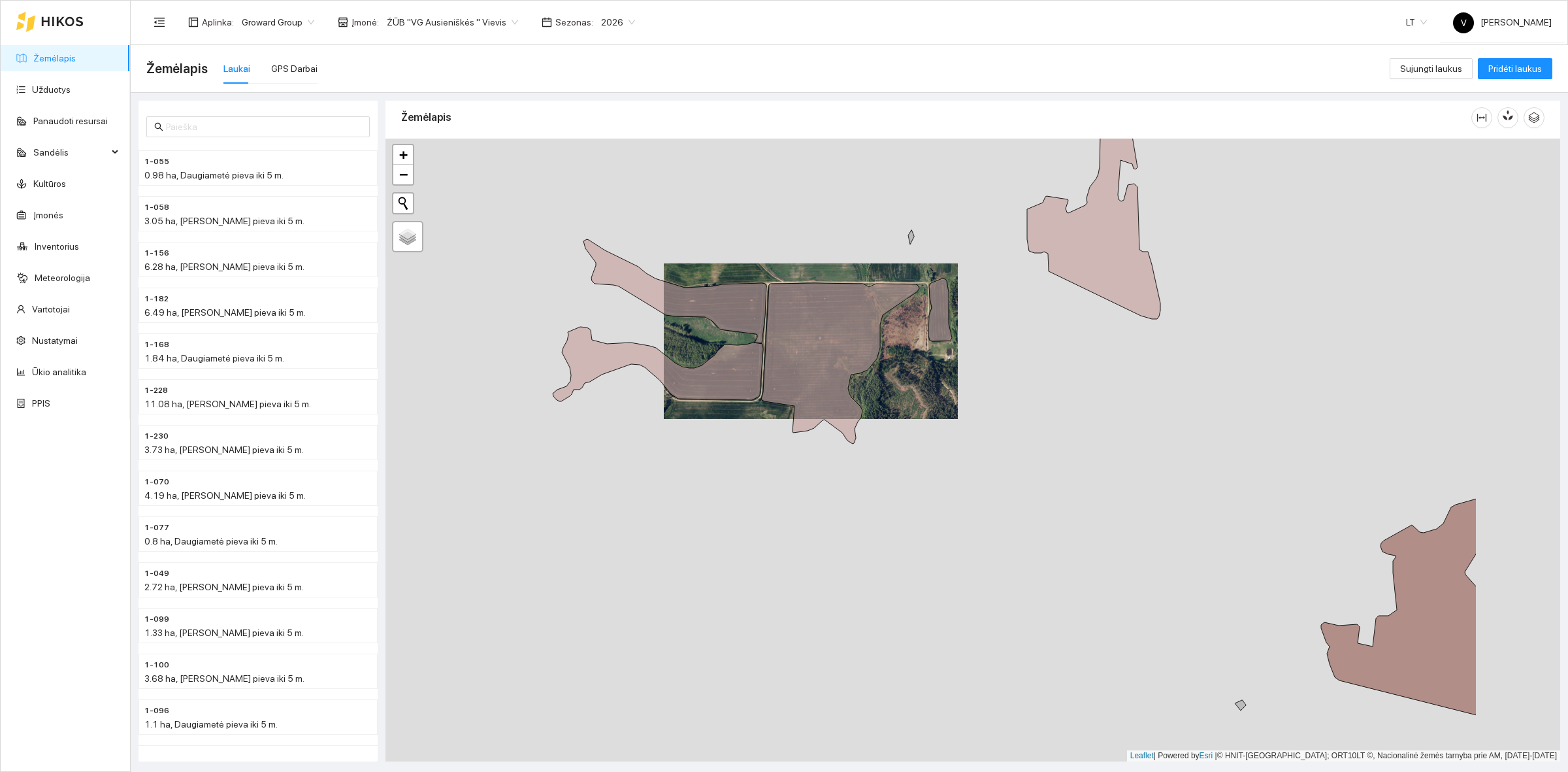
drag, startPoint x: 1258, startPoint y: 399, endPoint x: 1055, endPoint y: 426, distance: 204.8
click at [1055, 426] on div at bounding box center [972, 449] width 1175 height 623
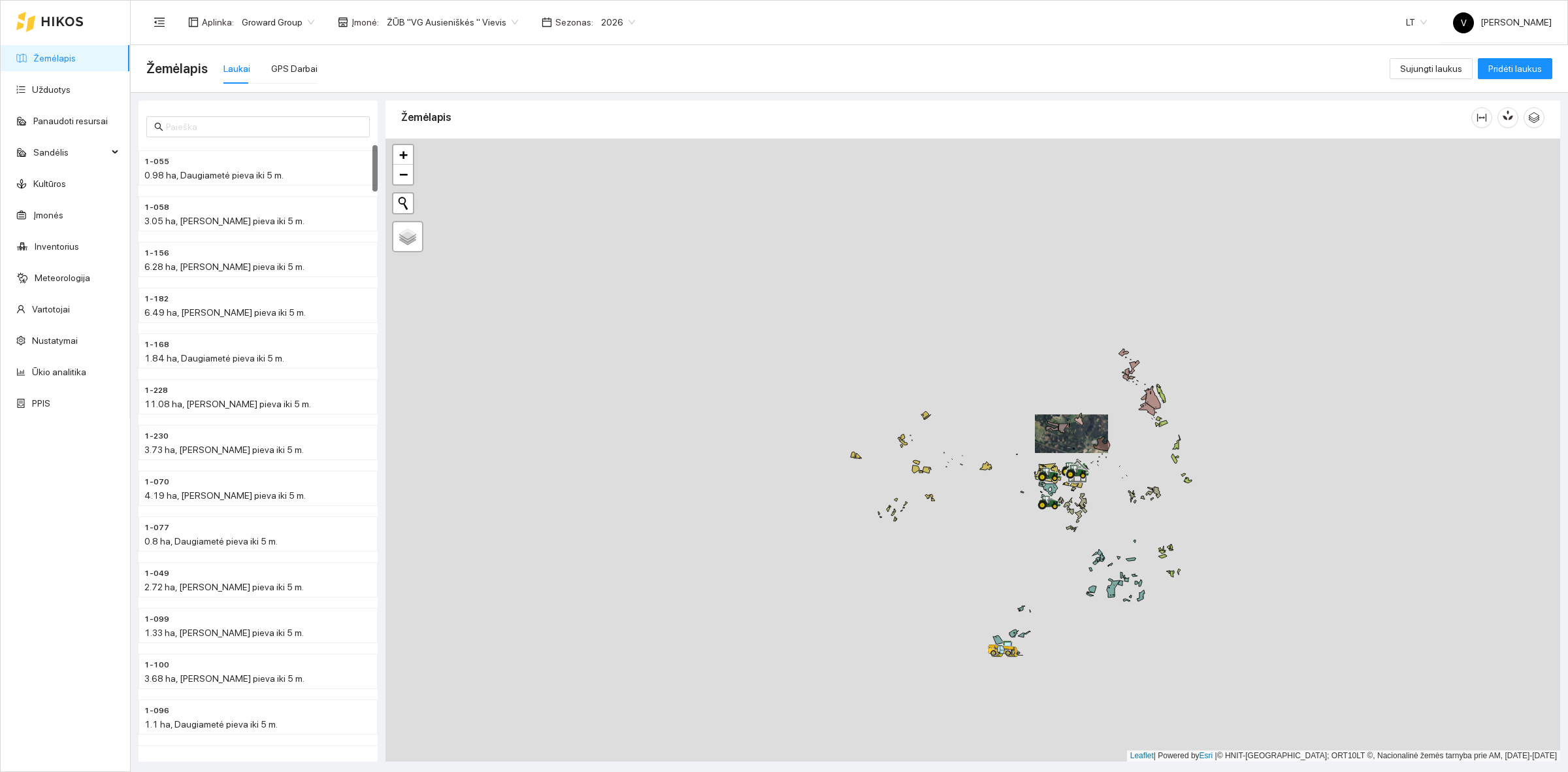
drag, startPoint x: 847, startPoint y: 605, endPoint x: 1000, endPoint y: 530, distance: 170.4
click at [1000, 531] on div at bounding box center [972, 449] width 1175 height 623
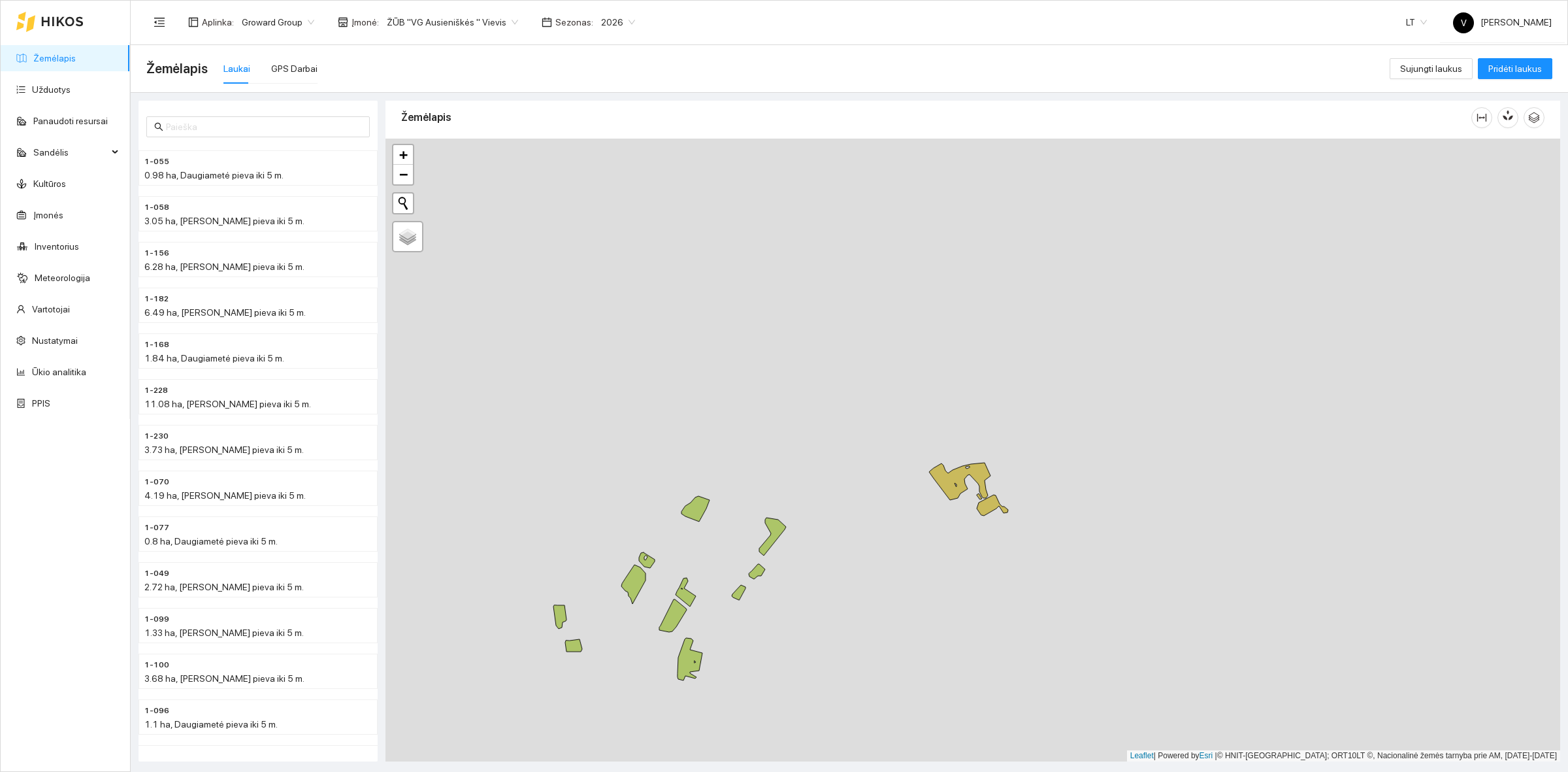
drag, startPoint x: 880, startPoint y: 268, endPoint x: 897, endPoint y: 527, distance: 259.6
click at [897, 527] on div at bounding box center [972, 449] width 1175 height 623
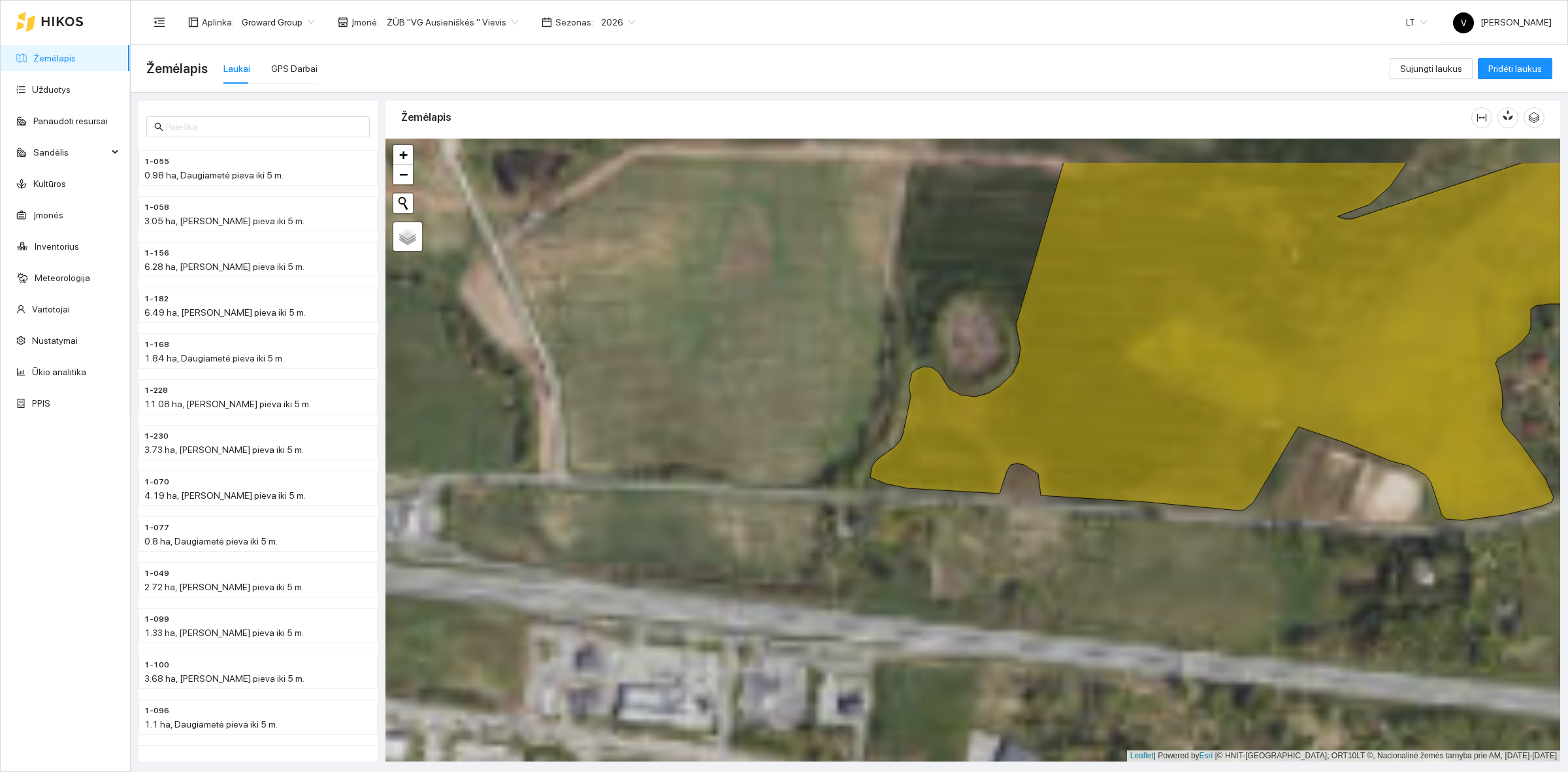
drag, startPoint x: 1245, startPoint y: 408, endPoint x: 1289, endPoint y: 585, distance: 182.4
click at [1289, 585] on div at bounding box center [972, 449] width 1175 height 623
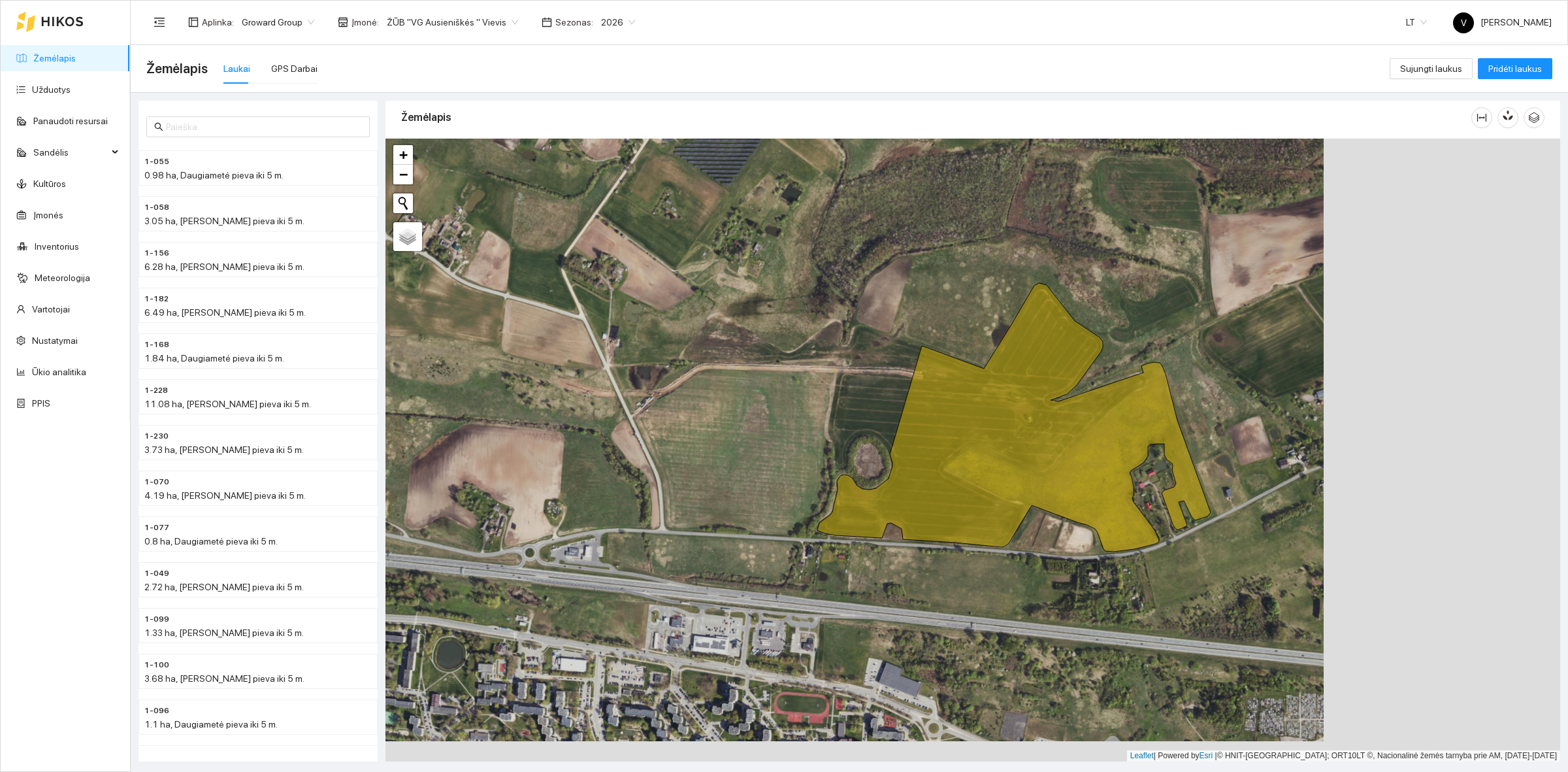
drag, startPoint x: 1241, startPoint y: 551, endPoint x: 1028, endPoint y: 534, distance: 213.7
click at [1028, 534] on div at bounding box center [972, 449] width 1175 height 623
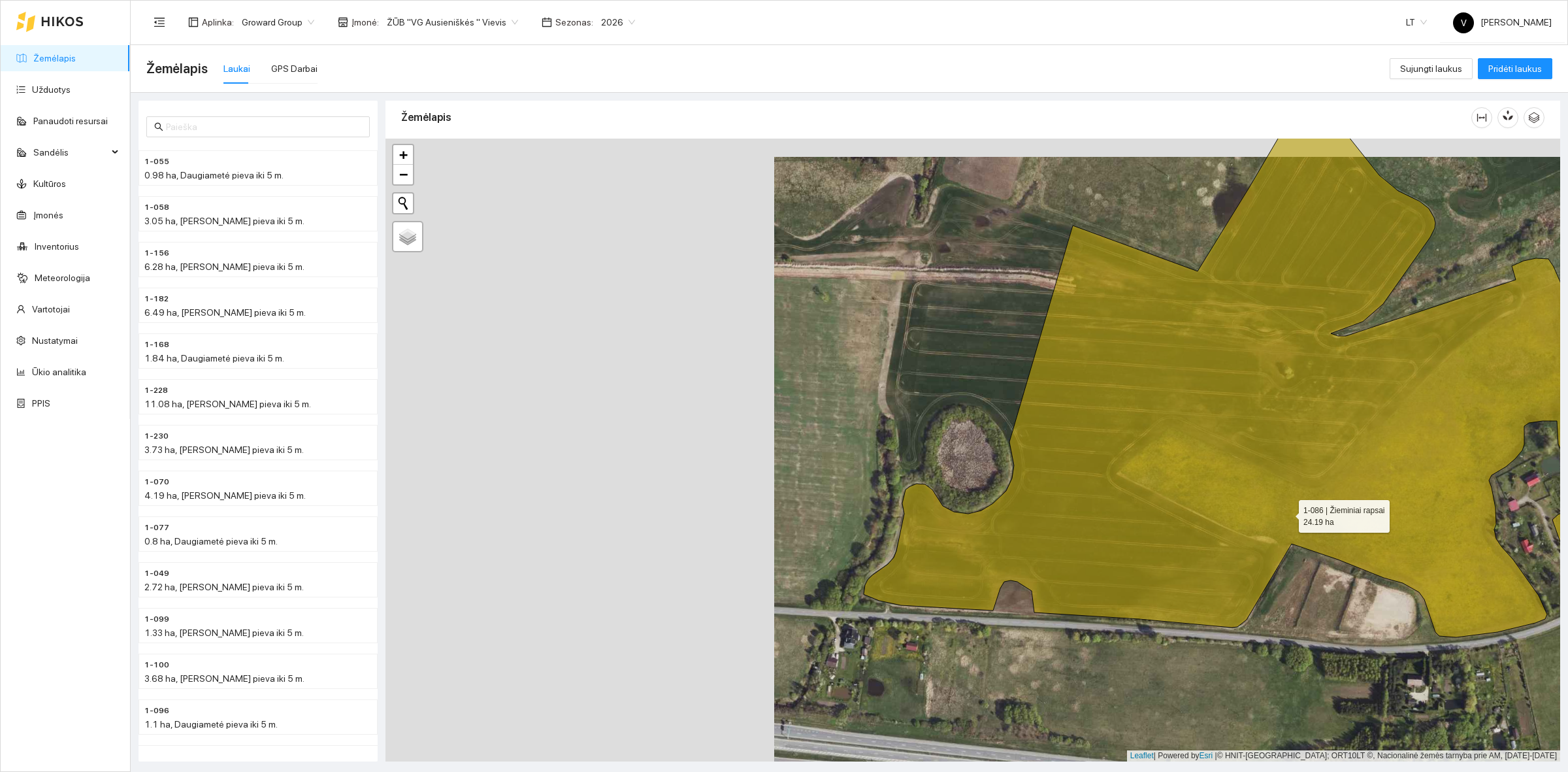
drag, startPoint x: 898, startPoint y: 495, endPoint x: 1287, endPoint y: 514, distance: 389.5
click at [1287, 514] on icon at bounding box center [1256, 369] width 786 height 537
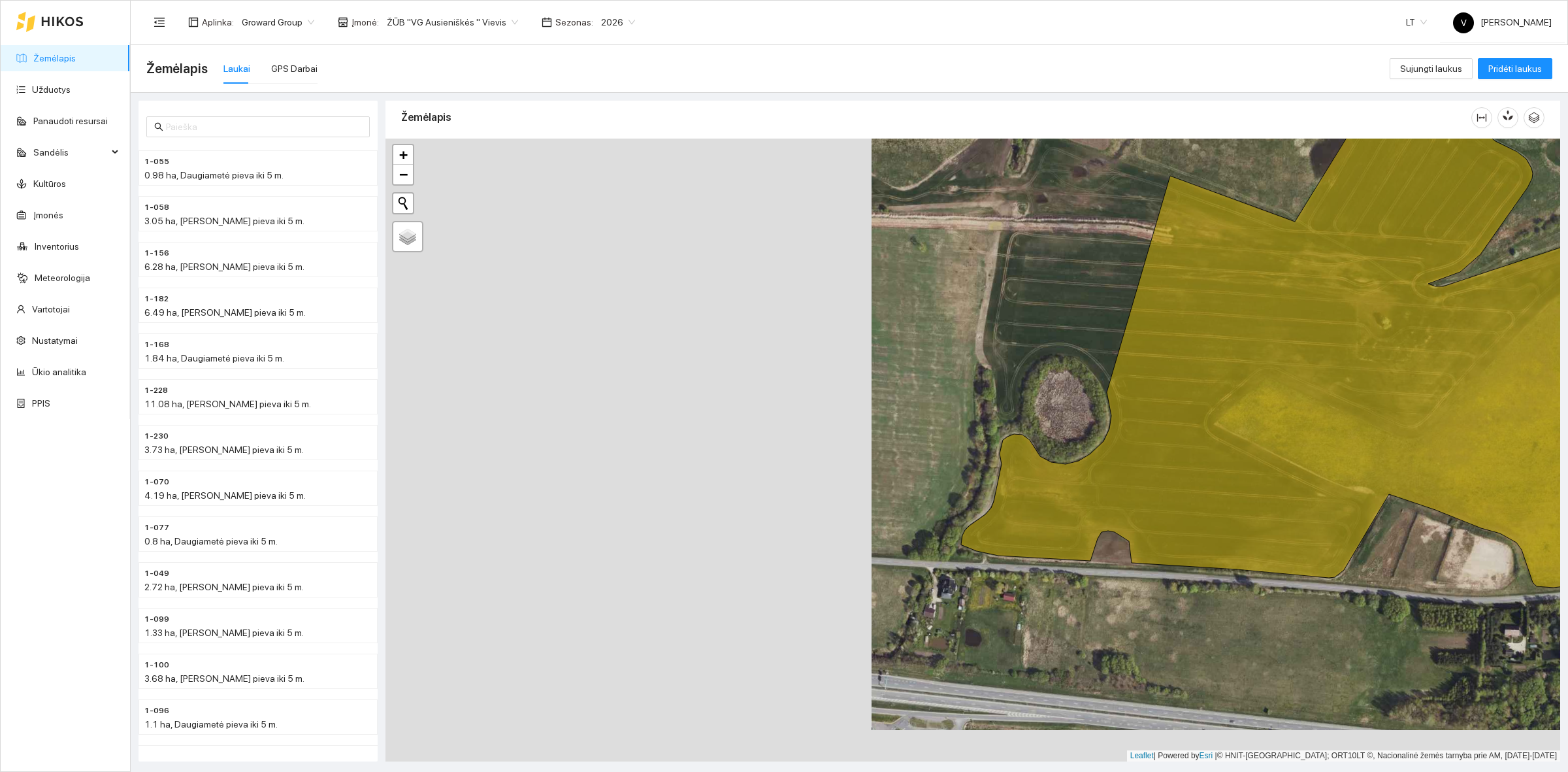
drag, startPoint x: 1013, startPoint y: 373, endPoint x: 1099, endPoint y: 333, distance: 94.8
click at [1099, 333] on div at bounding box center [972, 449] width 1175 height 623
